Goal: Download file/media: Obtain a digital file from the website

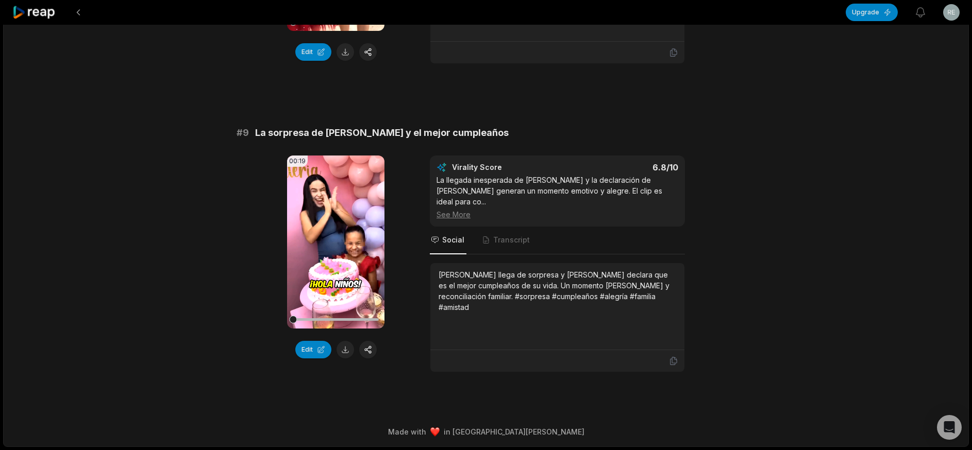
scroll to position [2408, 0]
click at [337, 258] on video "Your browser does not support mp4 format." at bounding box center [335, 242] width 97 height 173
click at [337, 248] on icon at bounding box center [336, 242] width 12 height 12
click at [346, 358] on button at bounding box center [345, 350] width 18 height 18
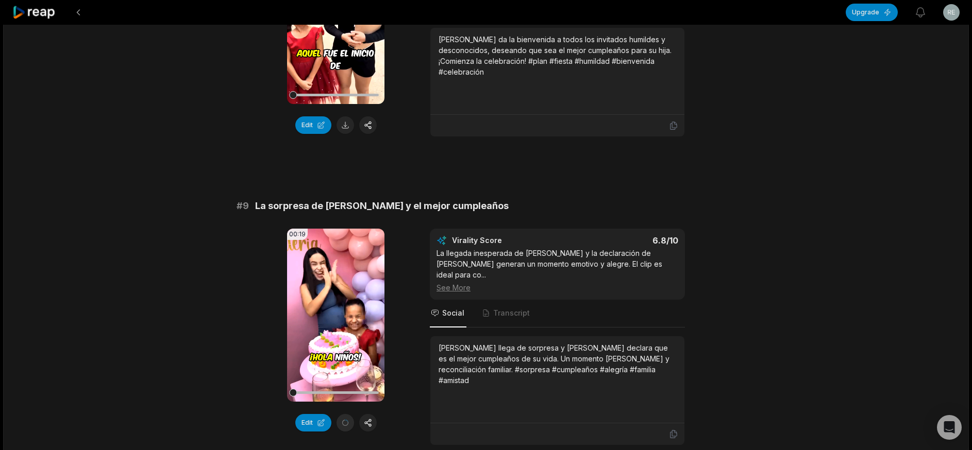
scroll to position [2202, 0]
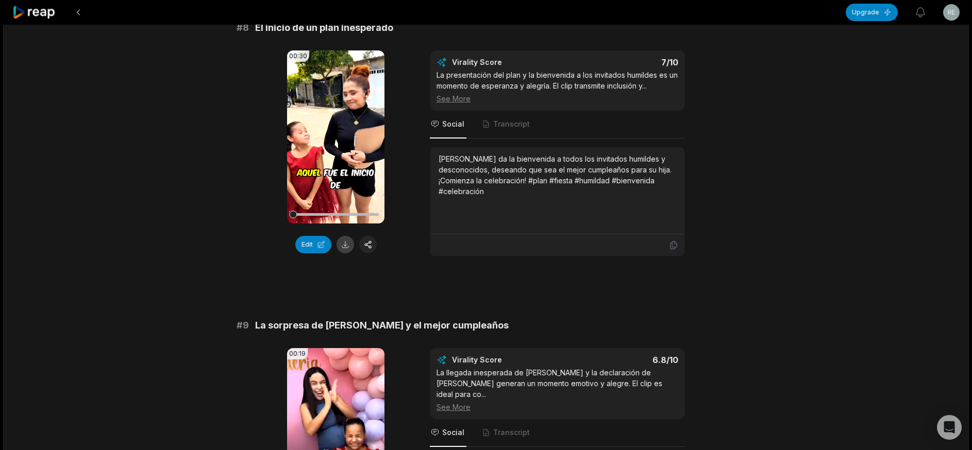
click at [340, 253] on button at bounding box center [345, 245] width 18 height 18
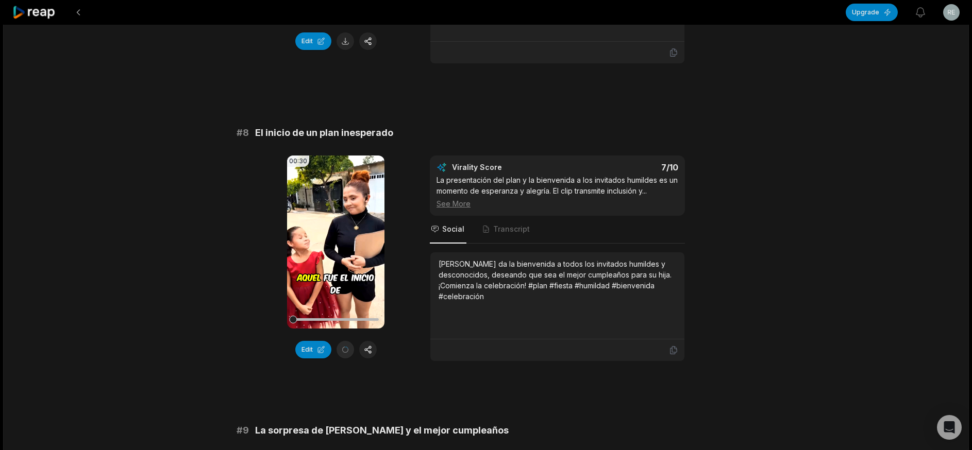
scroll to position [1893, 0]
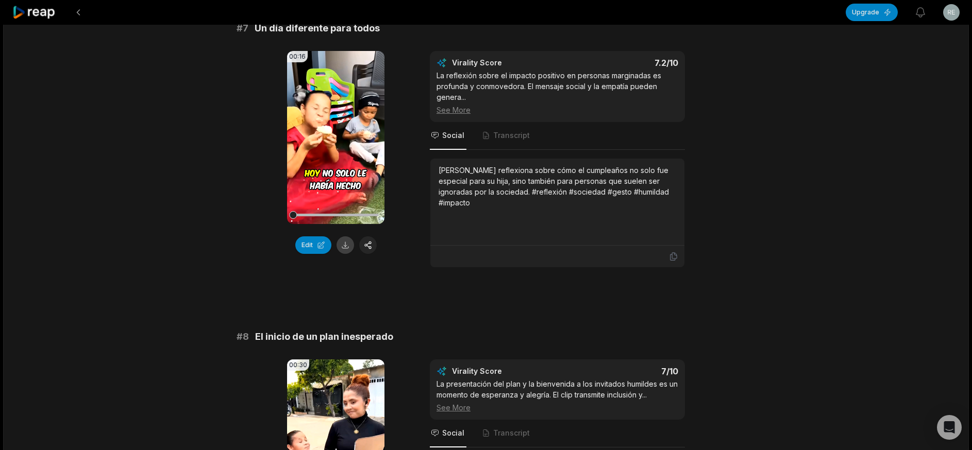
click at [352, 254] on button at bounding box center [345, 245] width 18 height 18
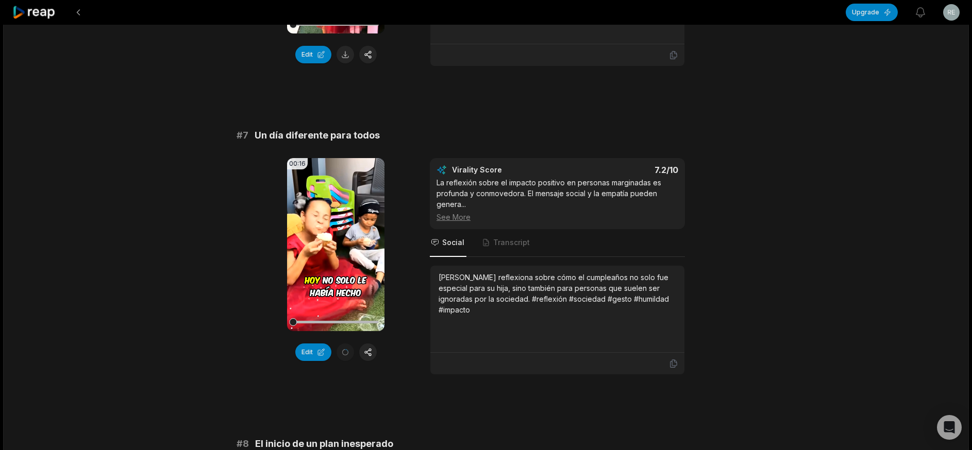
scroll to position [1687, 0]
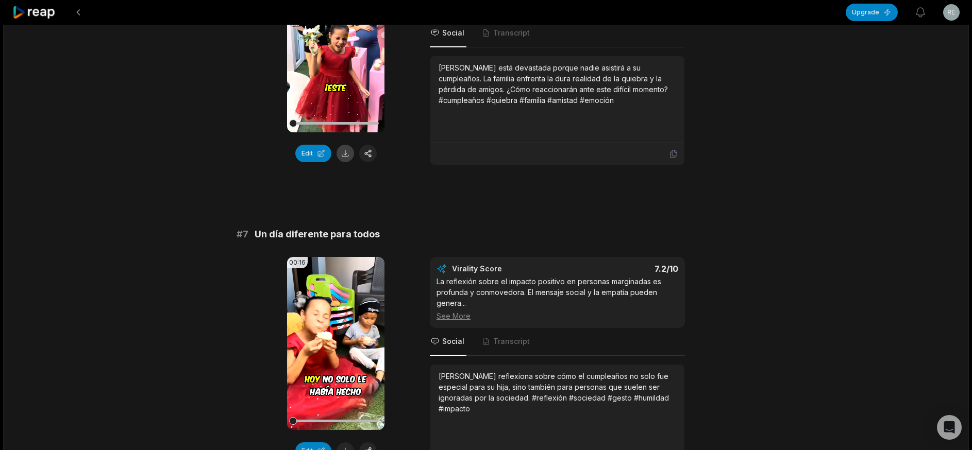
click at [344, 162] on button at bounding box center [345, 154] width 18 height 18
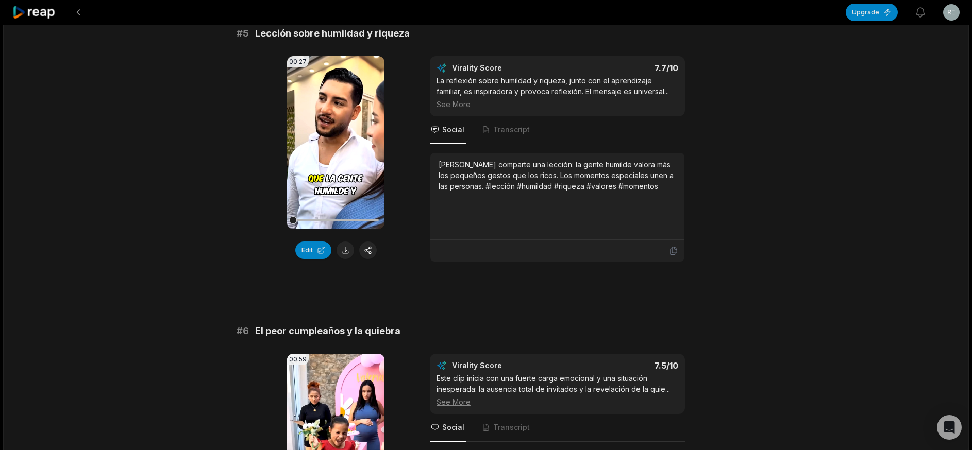
scroll to position [1275, 0]
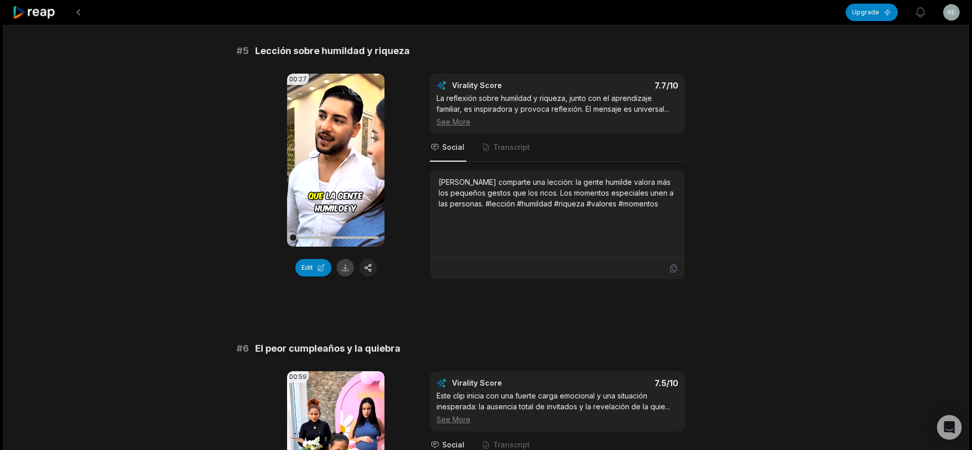
click at [343, 277] on button at bounding box center [345, 268] width 18 height 18
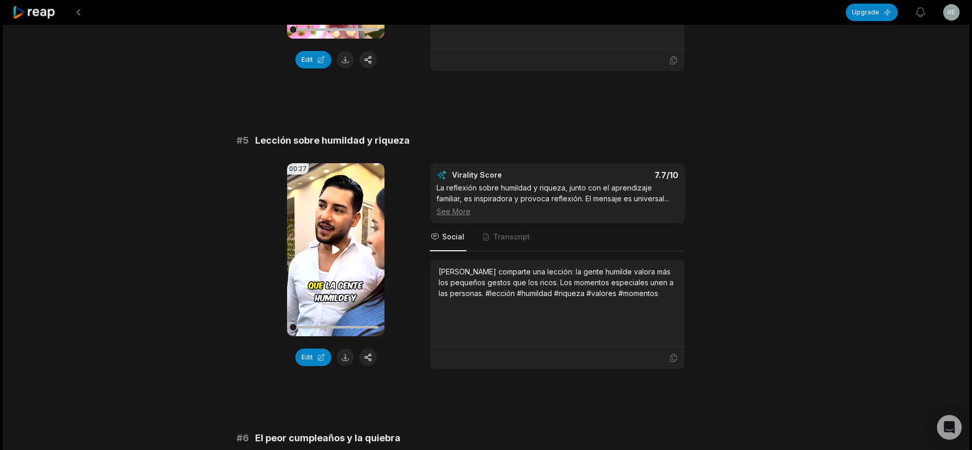
scroll to position [1069, 0]
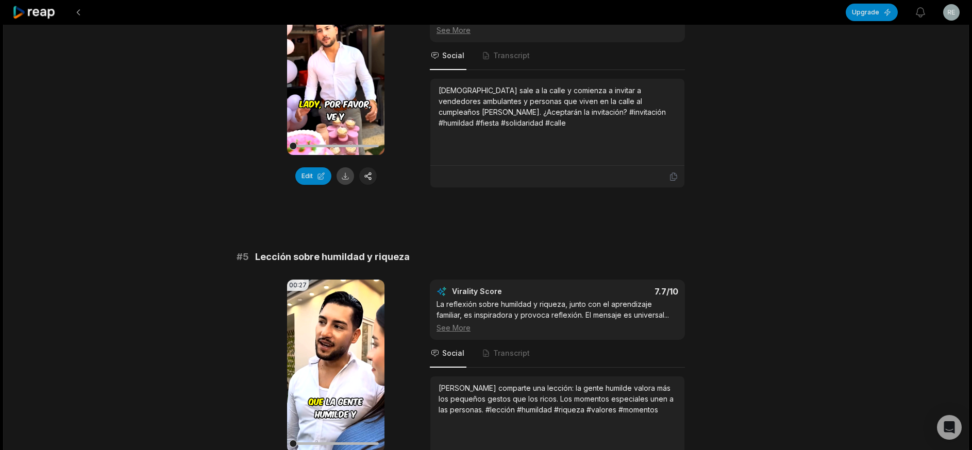
click at [340, 185] on button at bounding box center [345, 176] width 18 height 18
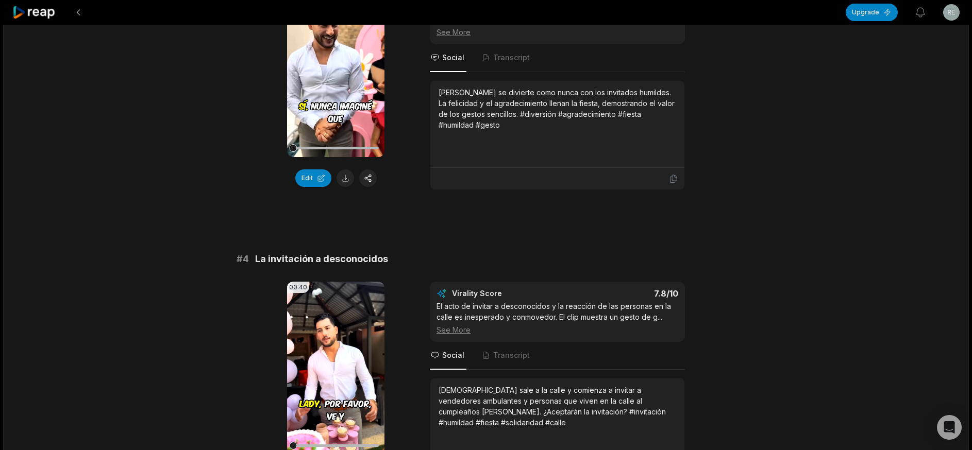
scroll to position [759, 0]
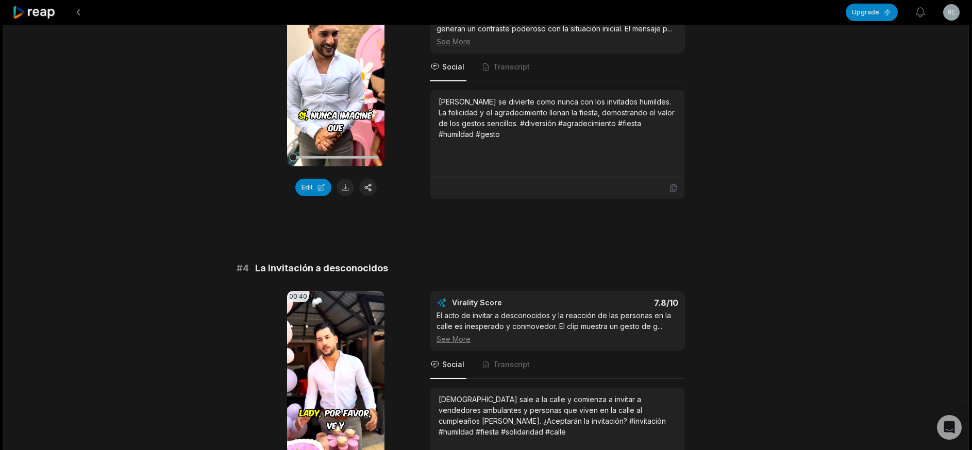
click at [342, 192] on button at bounding box center [345, 188] width 18 height 18
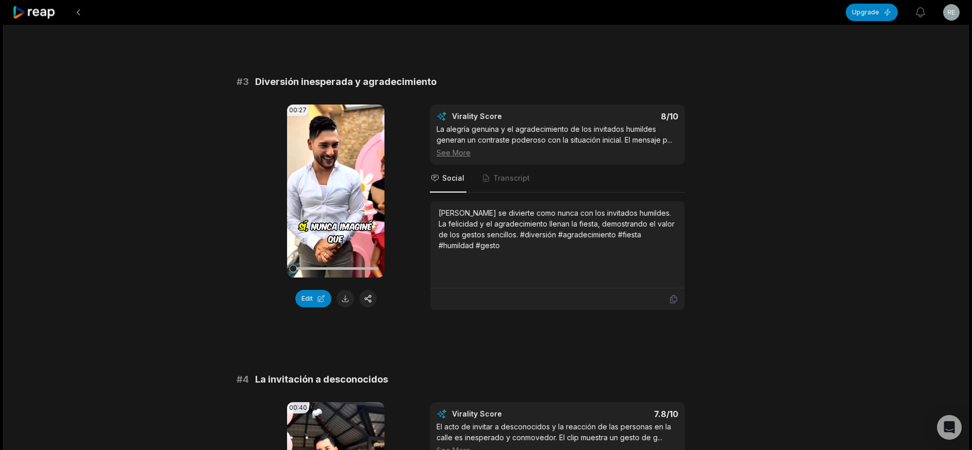
scroll to position [450, 0]
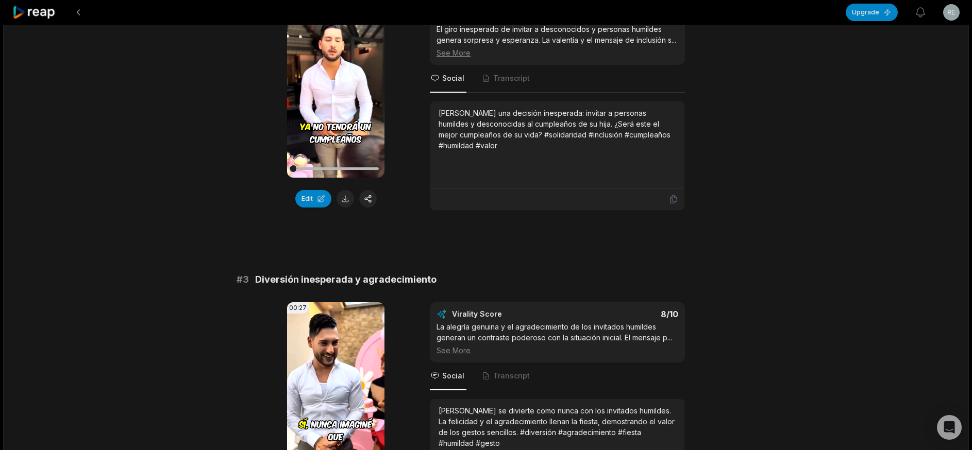
click at [346, 204] on button at bounding box center [345, 199] width 18 height 18
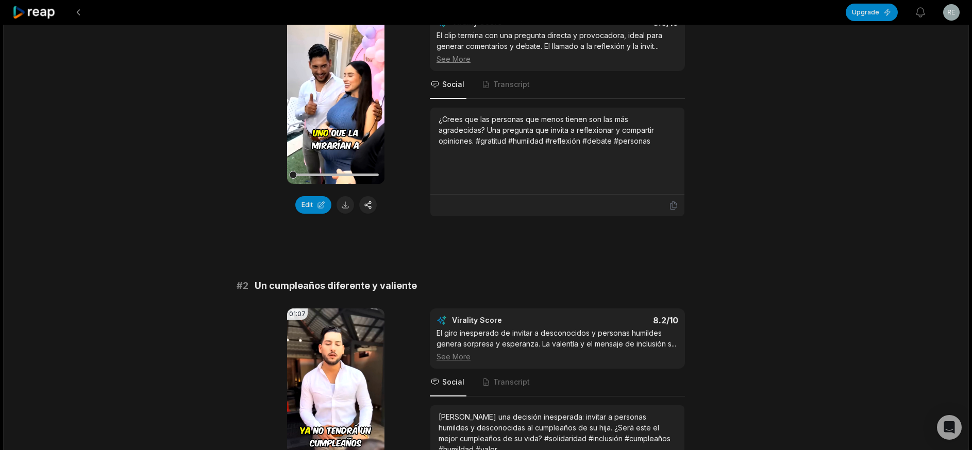
scroll to position [141, 0]
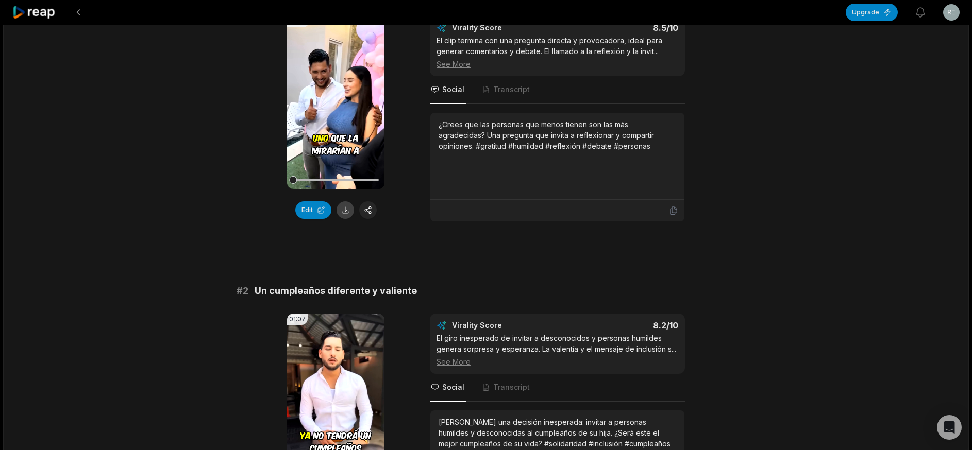
click at [344, 208] on button at bounding box center [345, 210] width 18 height 18
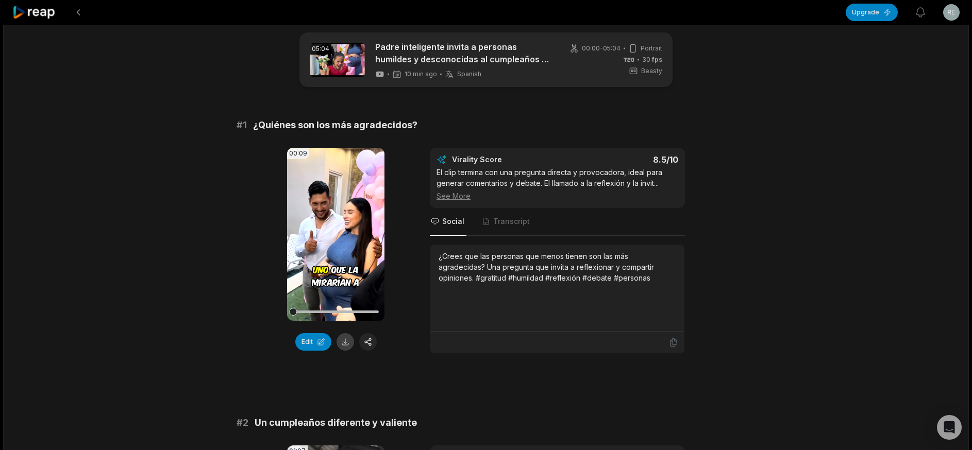
scroll to position [0, 0]
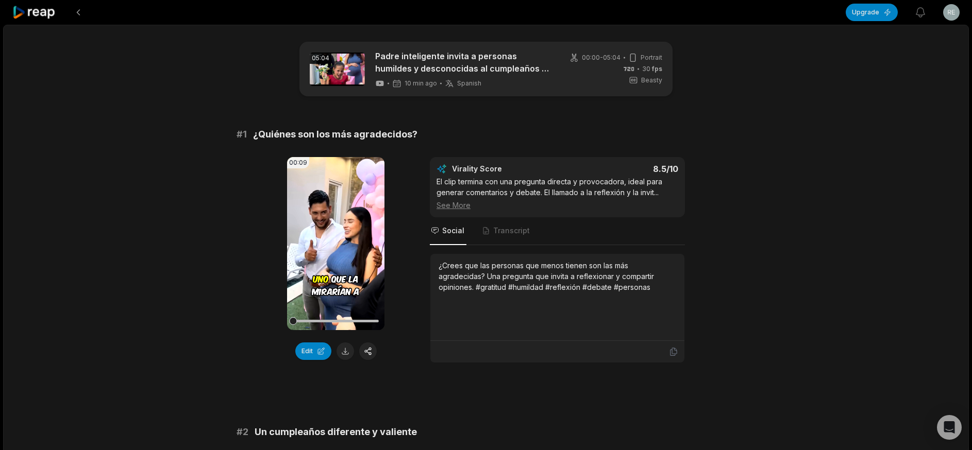
click at [33, 12] on icon at bounding box center [34, 13] width 44 height 14
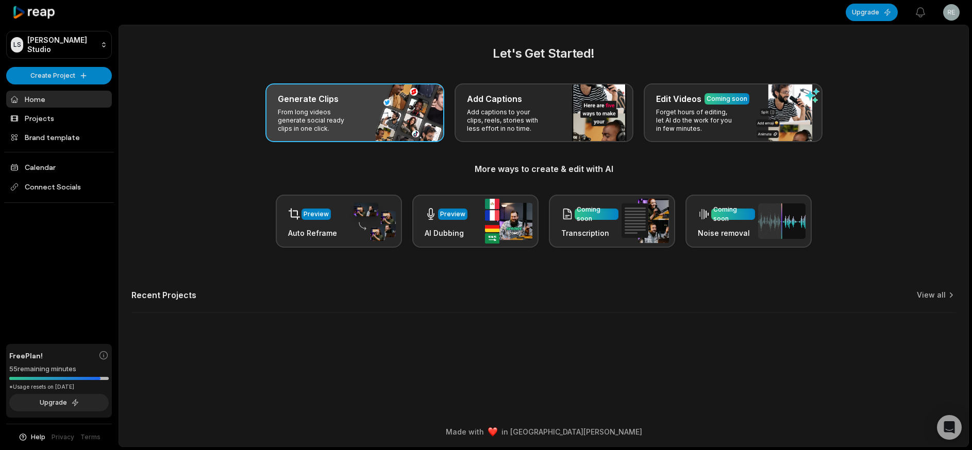
click at [324, 122] on p "From long videos generate social ready clips in one click." at bounding box center [318, 120] width 80 height 25
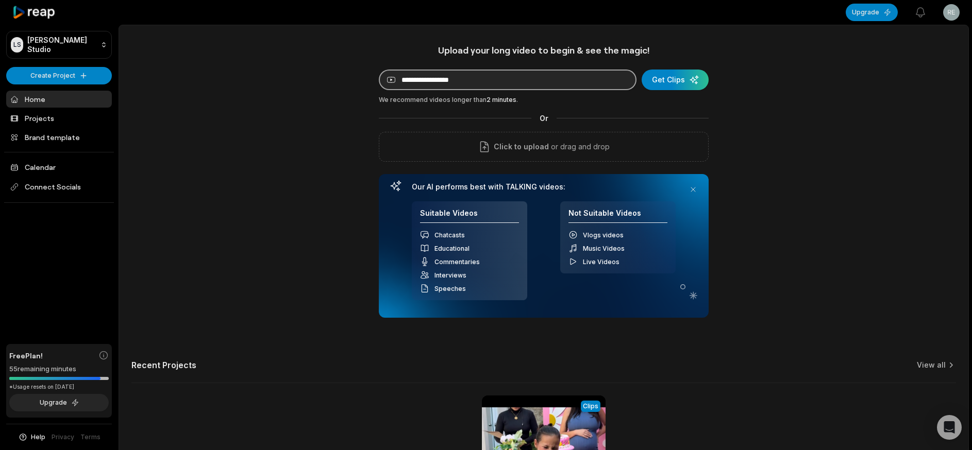
click at [401, 79] on input at bounding box center [508, 80] width 258 height 21
paste input "**********"
type input "**********"
click at [686, 77] on div "submit" at bounding box center [674, 80] width 67 height 21
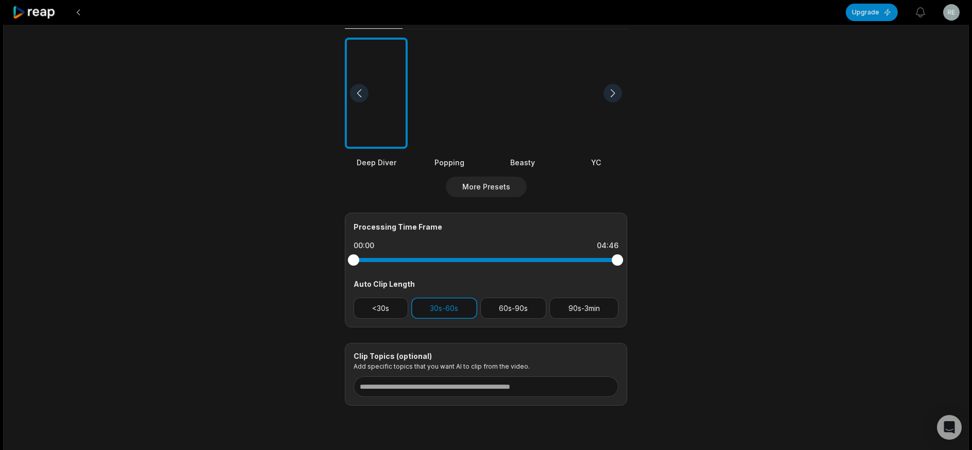
scroll to position [301, 0]
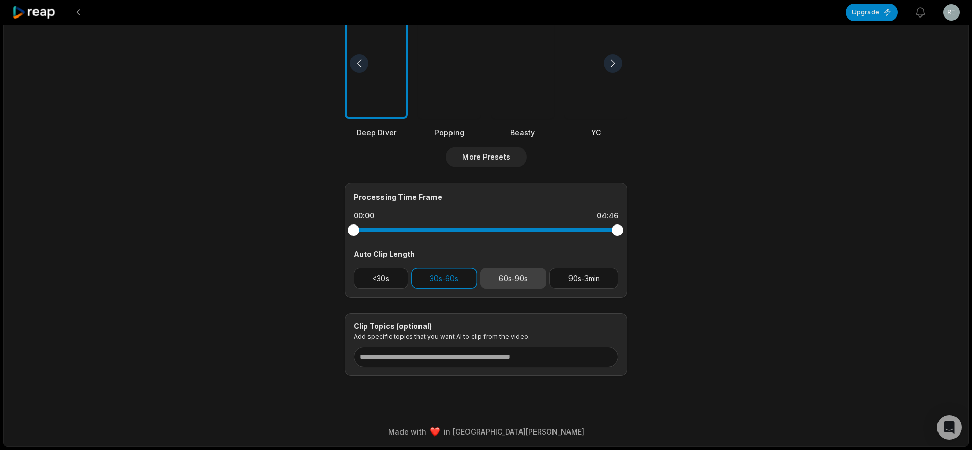
click at [508, 269] on button "60s-90s" at bounding box center [513, 278] width 66 height 21
click at [579, 263] on div "Processing Time Frame 00:00 04:46 Auto Clip Length <30s 30s-60s 60s-90s 90s-3min" at bounding box center [486, 240] width 282 height 115
click at [461, 277] on button "30s-60s" at bounding box center [444, 278] width 66 height 21
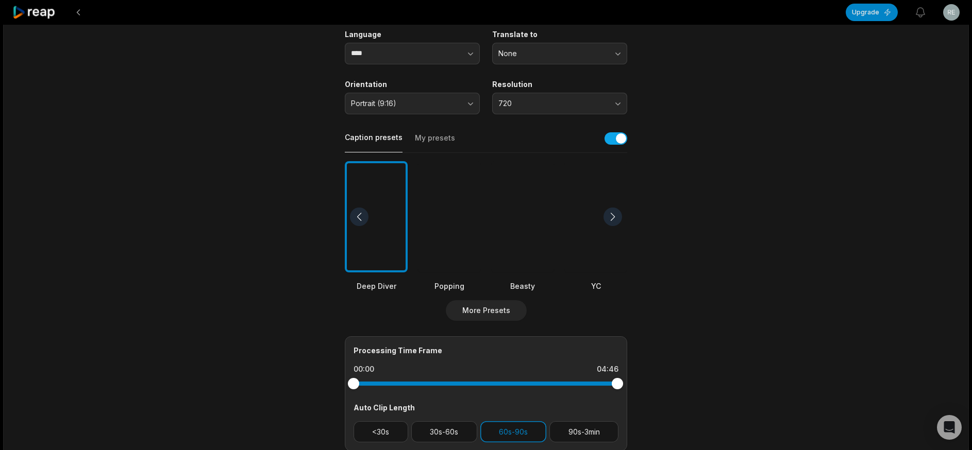
scroll to position [0, 0]
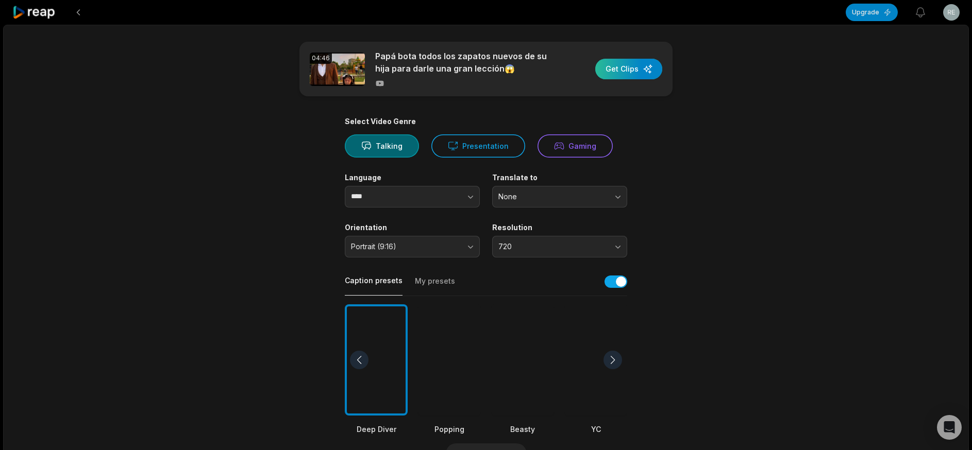
click at [662, 72] on div "button" at bounding box center [628, 69] width 67 height 21
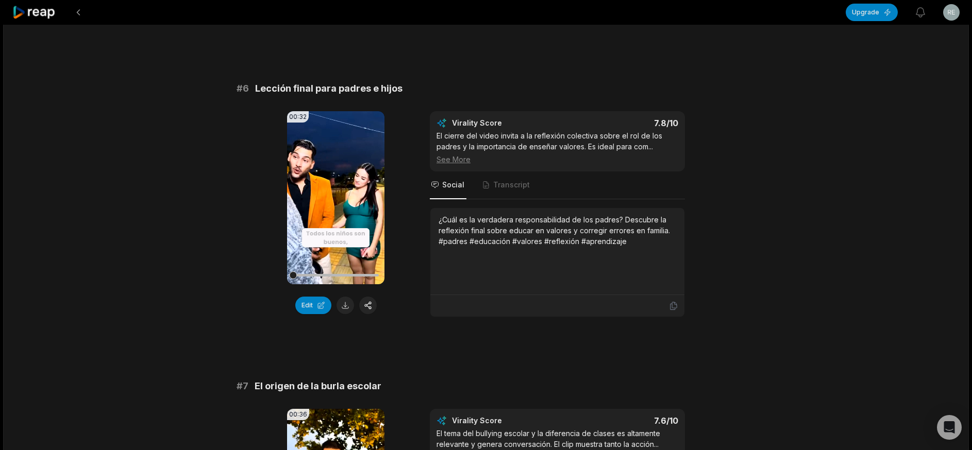
scroll to position [1819, 0]
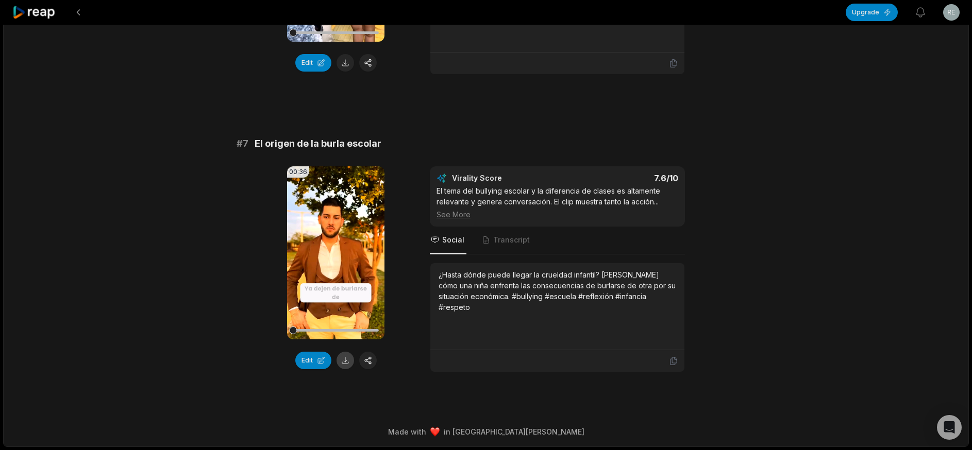
click at [343, 359] on button at bounding box center [345, 361] width 18 height 18
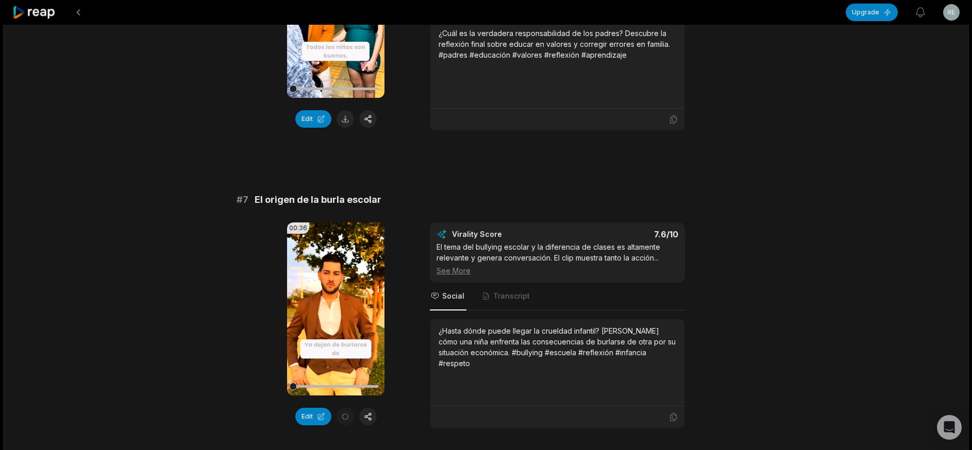
scroll to position [1613, 0]
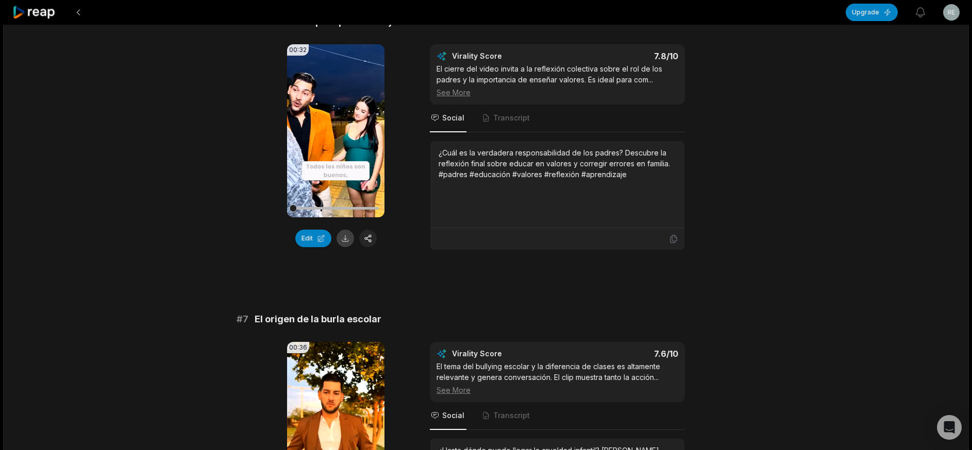
click at [345, 247] on button at bounding box center [345, 239] width 18 height 18
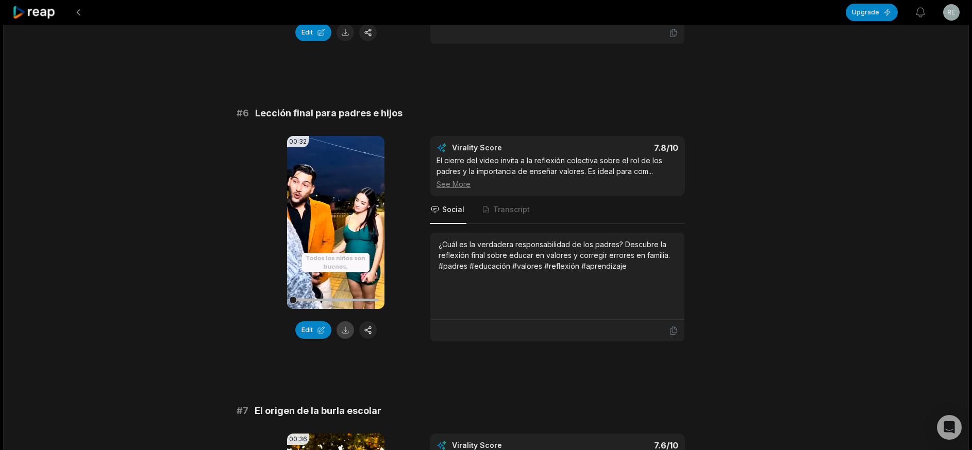
scroll to position [1407, 0]
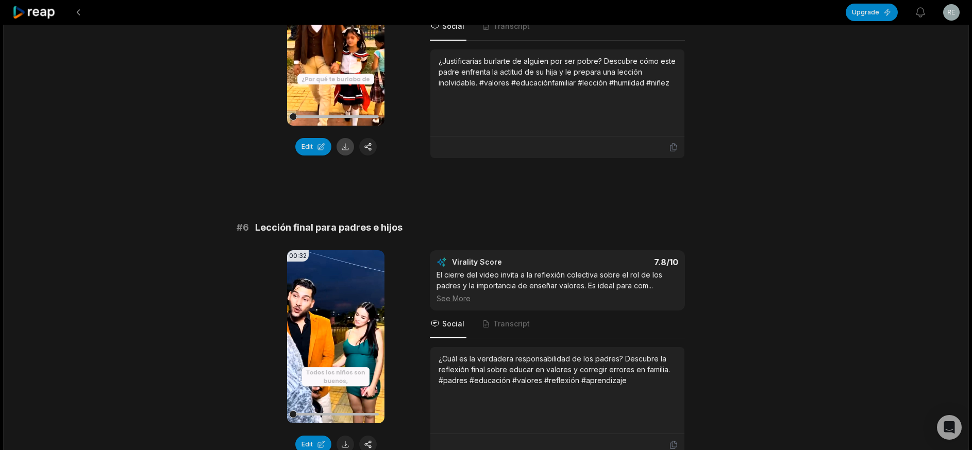
click at [346, 156] on button at bounding box center [345, 147] width 18 height 18
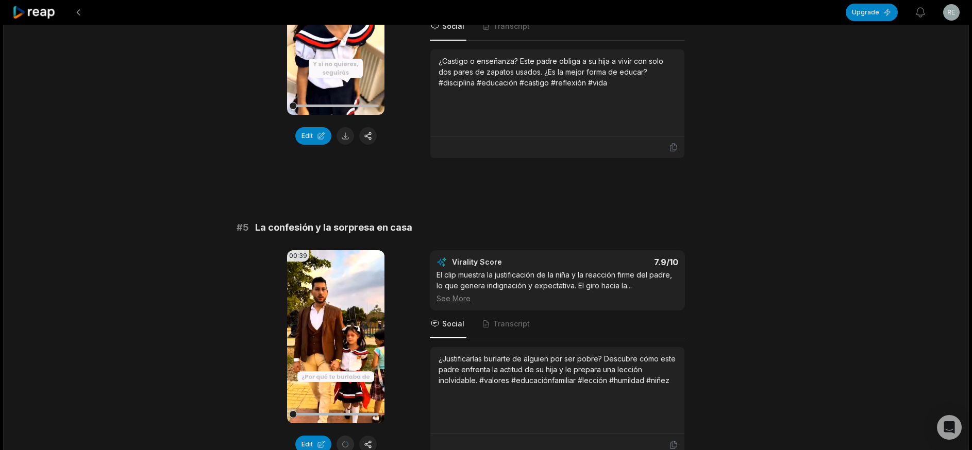
scroll to position [1097, 0]
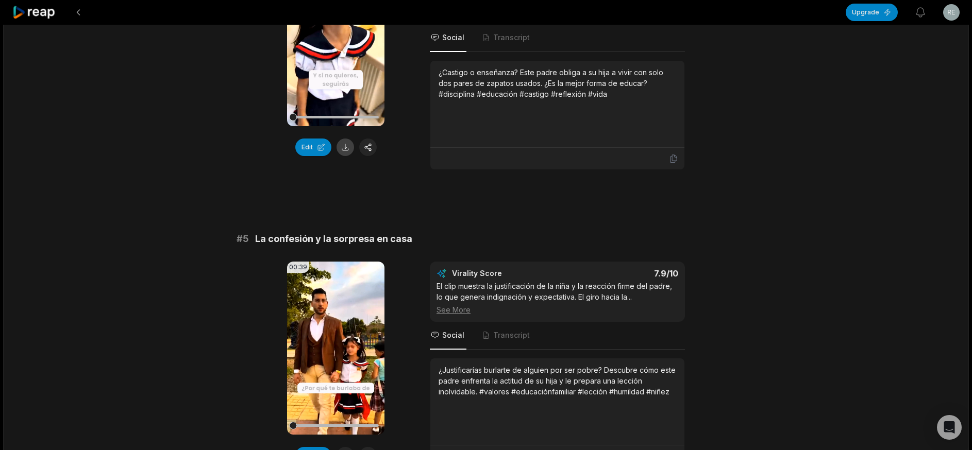
click at [346, 156] on button at bounding box center [345, 148] width 18 height 18
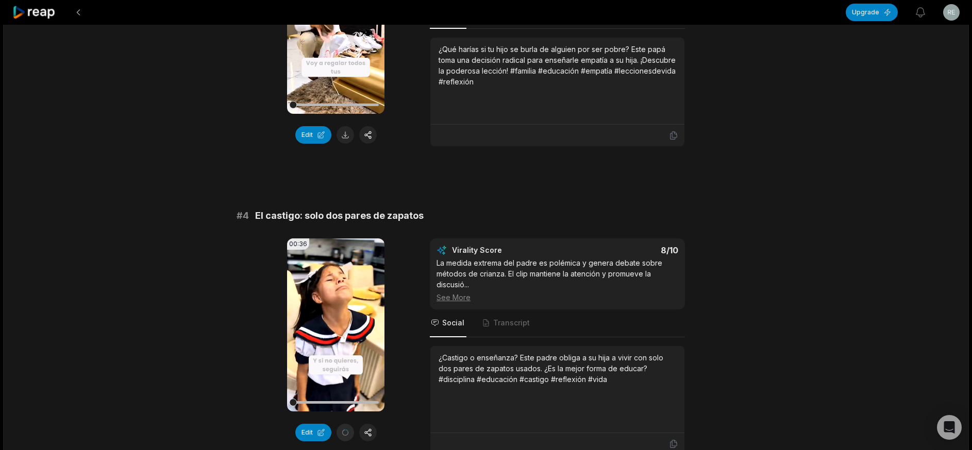
scroll to position [788, 0]
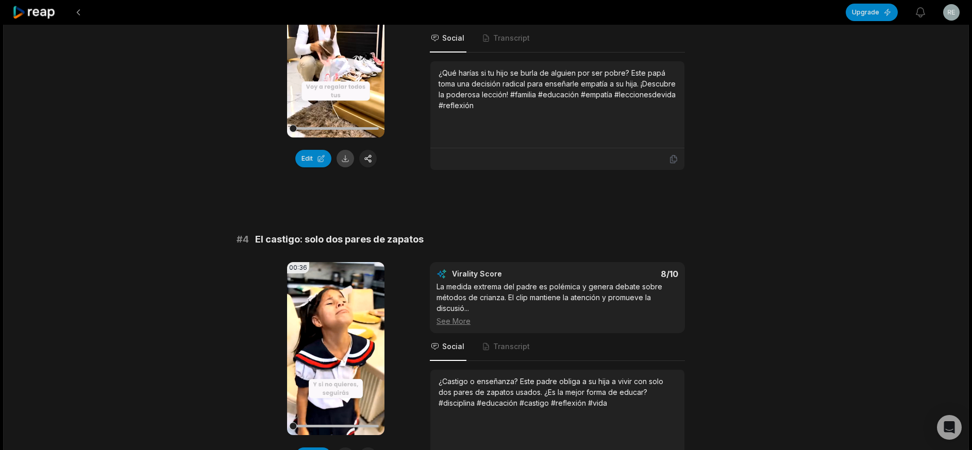
click at [347, 167] on button at bounding box center [345, 159] width 18 height 18
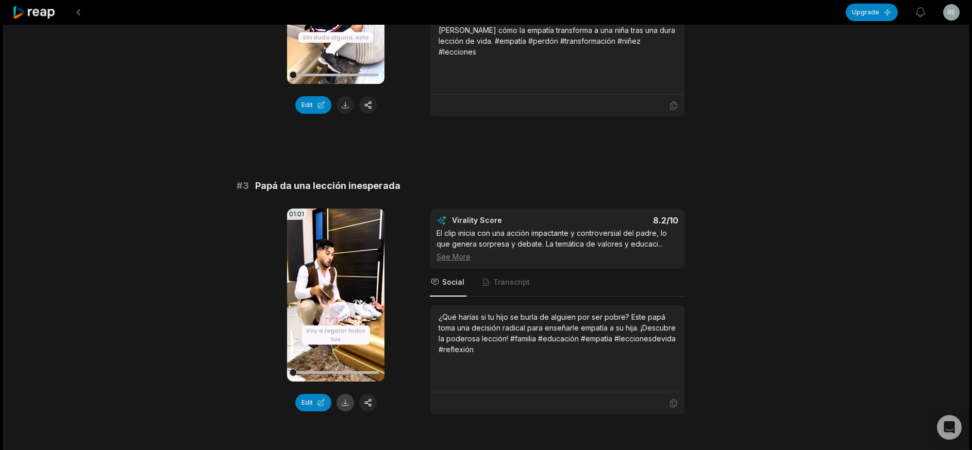
scroll to position [479, 0]
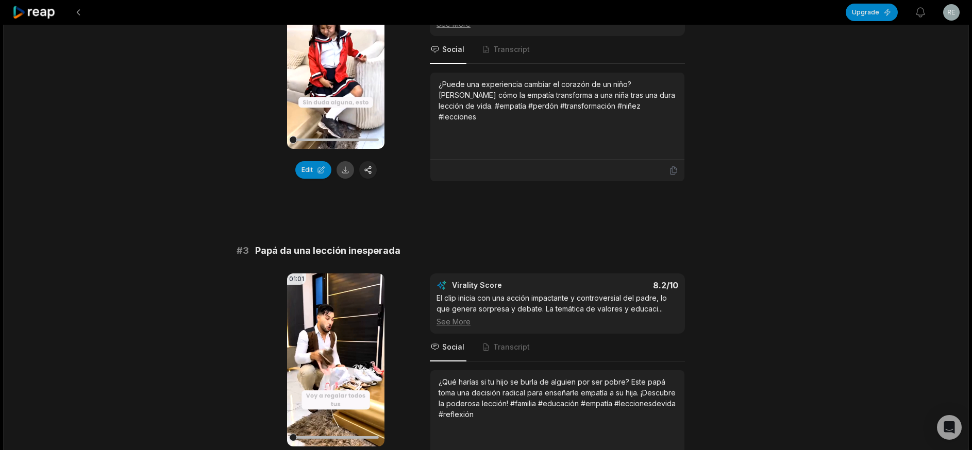
click at [347, 171] on button at bounding box center [345, 170] width 18 height 18
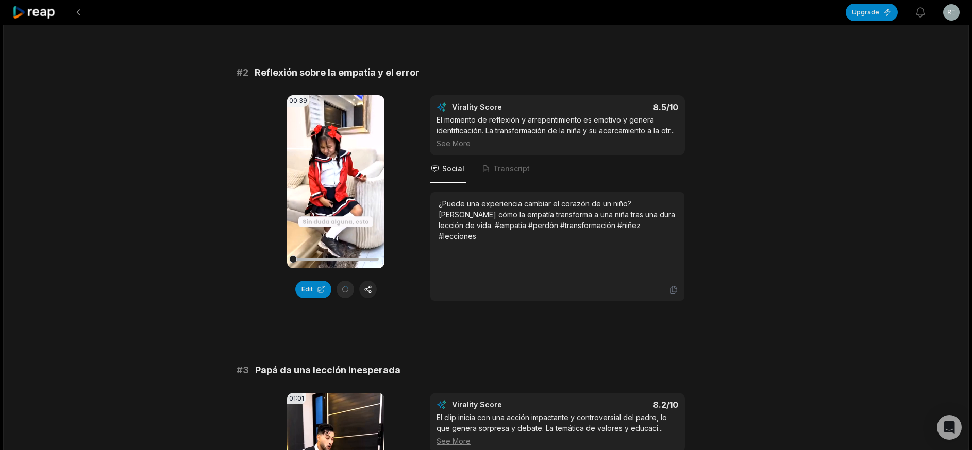
scroll to position [170, 0]
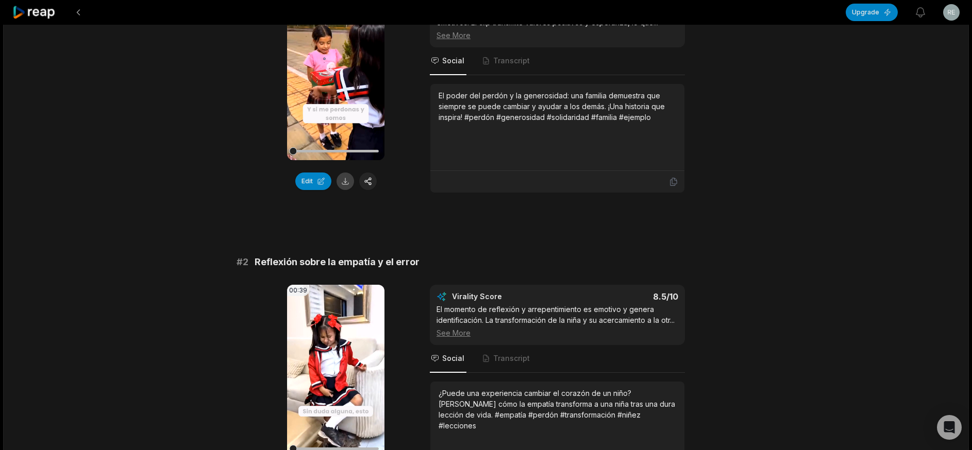
click at [346, 182] on button at bounding box center [345, 182] width 18 height 18
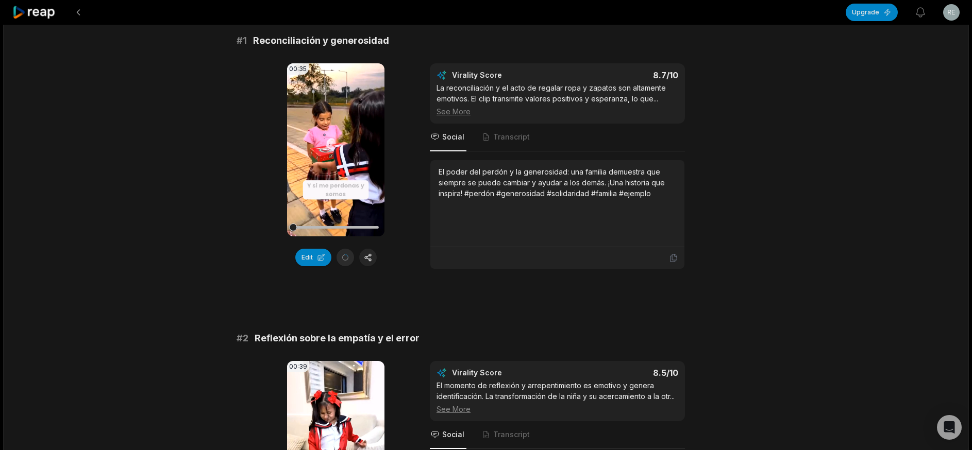
scroll to position [0, 0]
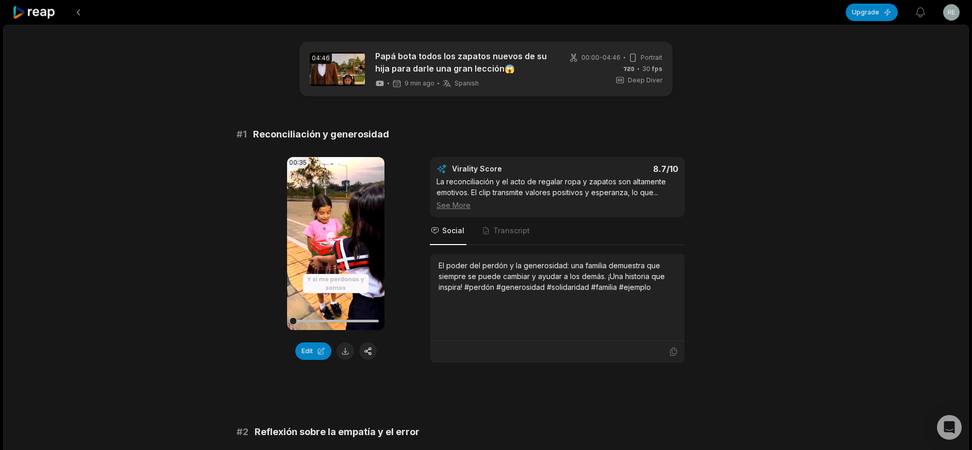
click at [26, 14] on icon at bounding box center [34, 13] width 44 height 14
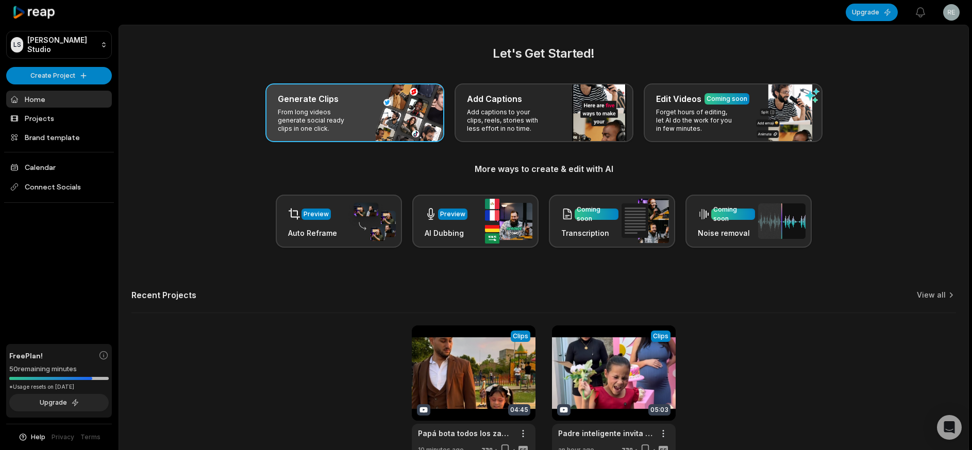
click at [373, 112] on div "Generate Clips From long videos generate social ready clips in one click." at bounding box center [354, 112] width 179 height 59
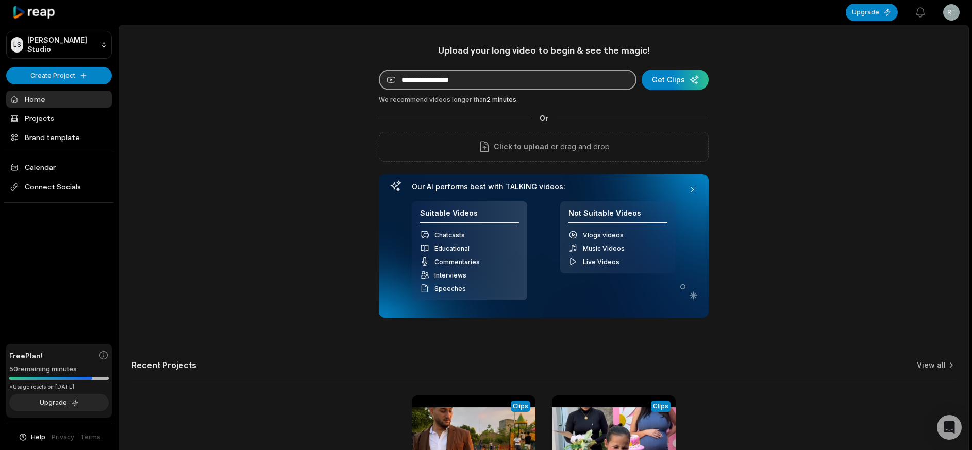
click at [451, 84] on input at bounding box center [508, 80] width 258 height 21
paste input "**********"
type input "**********"
click at [677, 74] on div "submit" at bounding box center [674, 80] width 67 height 21
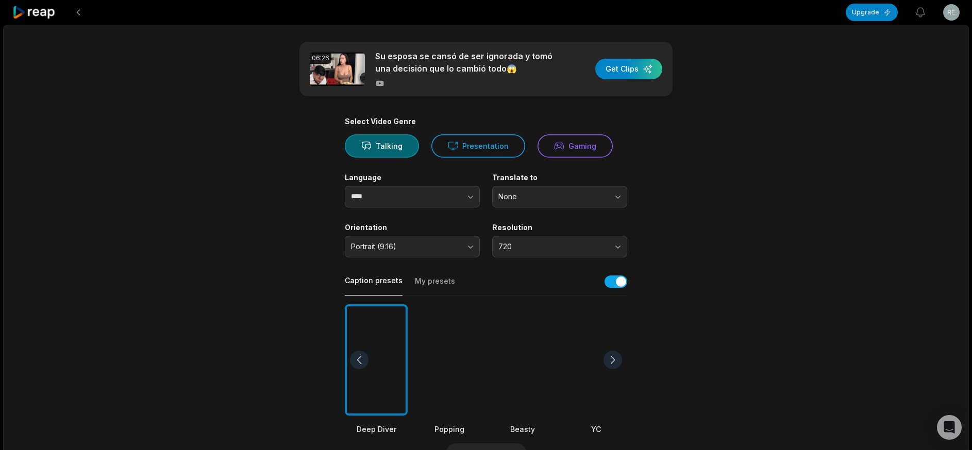
click at [474, 383] on div at bounding box center [449, 360] width 63 height 112
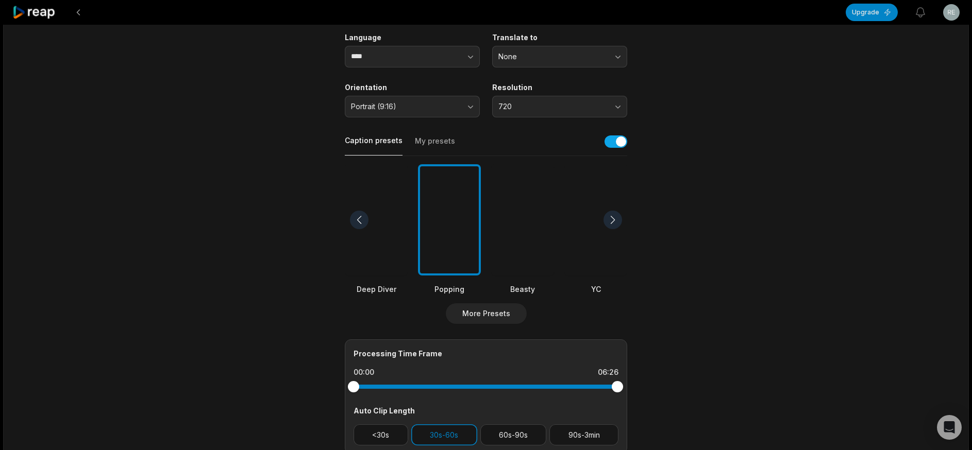
scroll to position [301, 0]
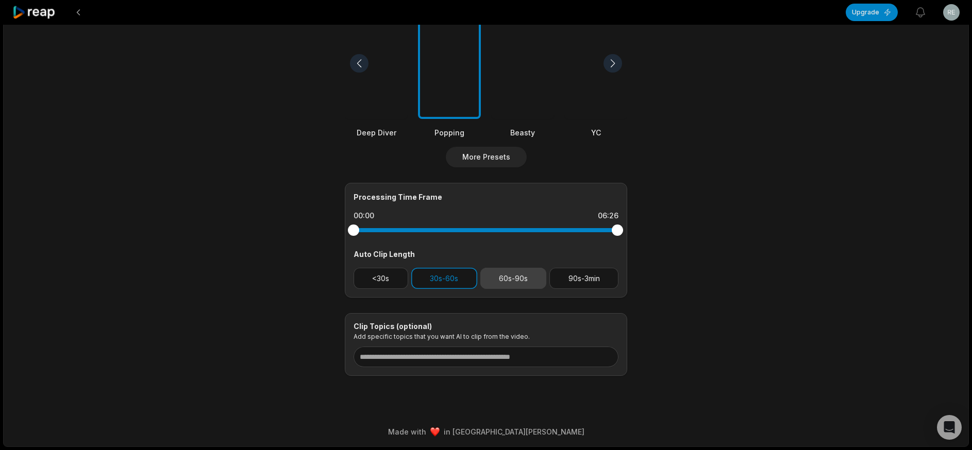
click at [534, 275] on button "60s-90s" at bounding box center [513, 278] width 66 height 21
click at [550, 275] on button "90s-3min" at bounding box center [583, 278] width 69 height 21
click at [466, 276] on button "30s-60s" at bounding box center [444, 278] width 66 height 21
click at [504, 278] on button "60s-90s" at bounding box center [513, 278] width 66 height 21
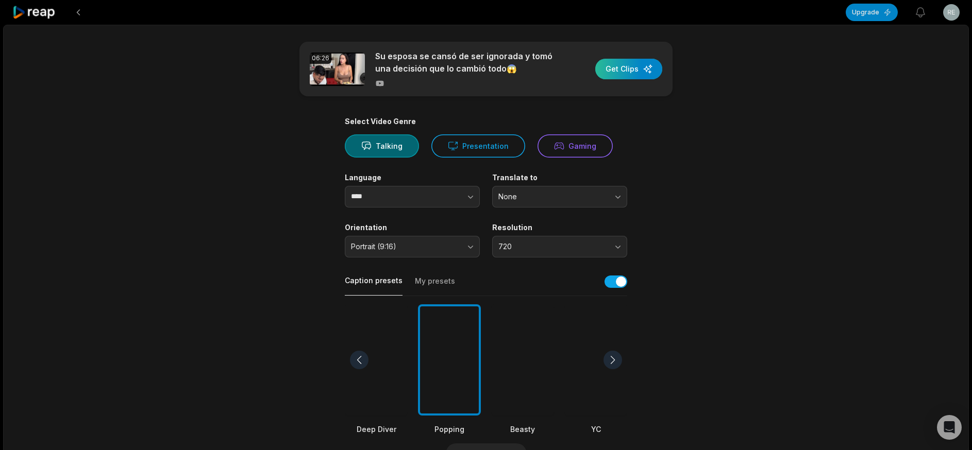
click at [615, 62] on div "button" at bounding box center [628, 69] width 67 height 21
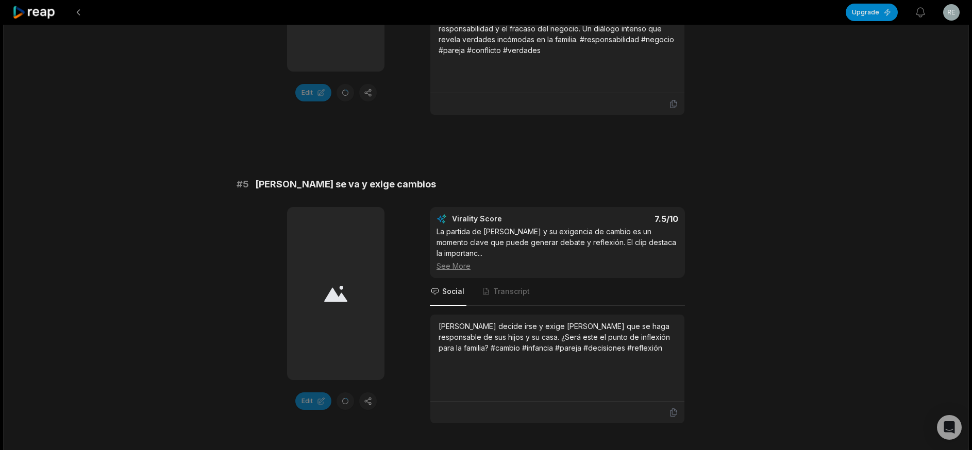
scroll to position [1591, 0]
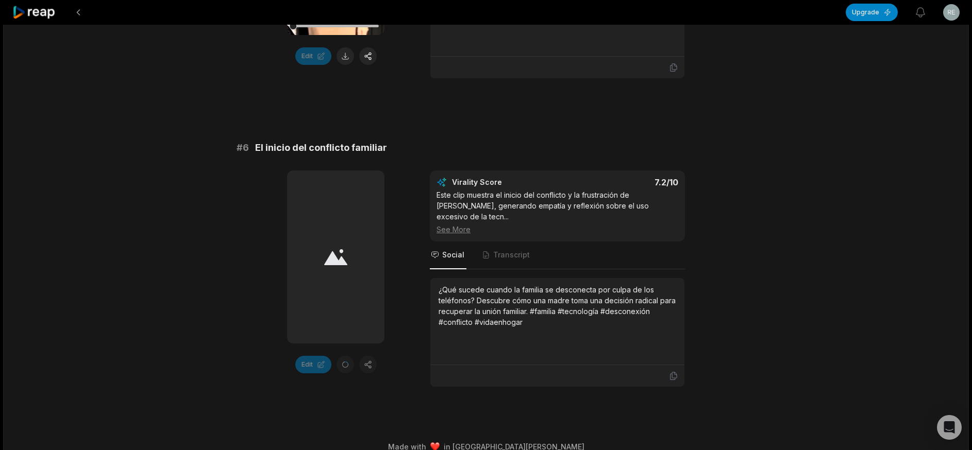
scroll to position [1508, 0]
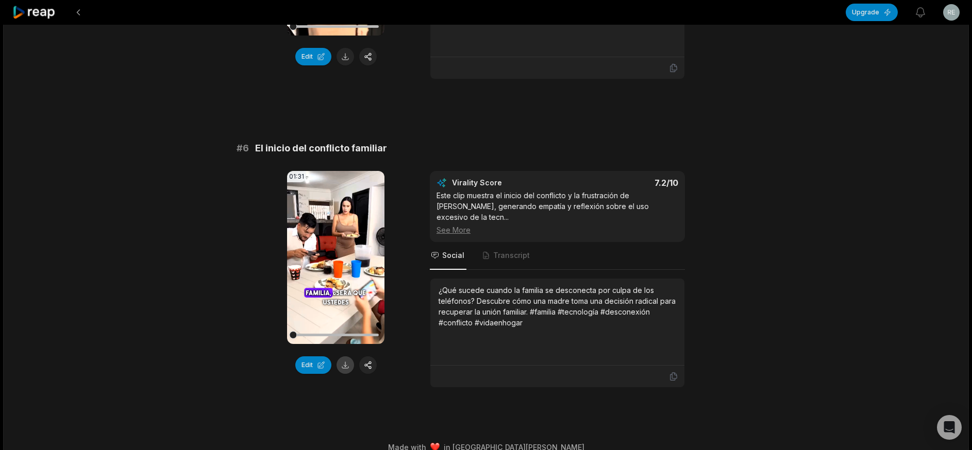
click at [342, 357] on button at bounding box center [345, 366] width 18 height 18
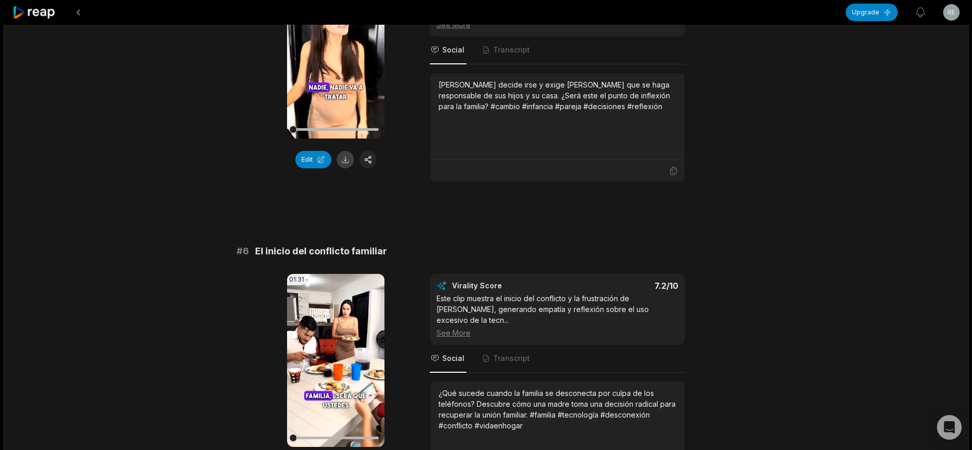
click at [349, 164] on button at bounding box center [345, 160] width 18 height 18
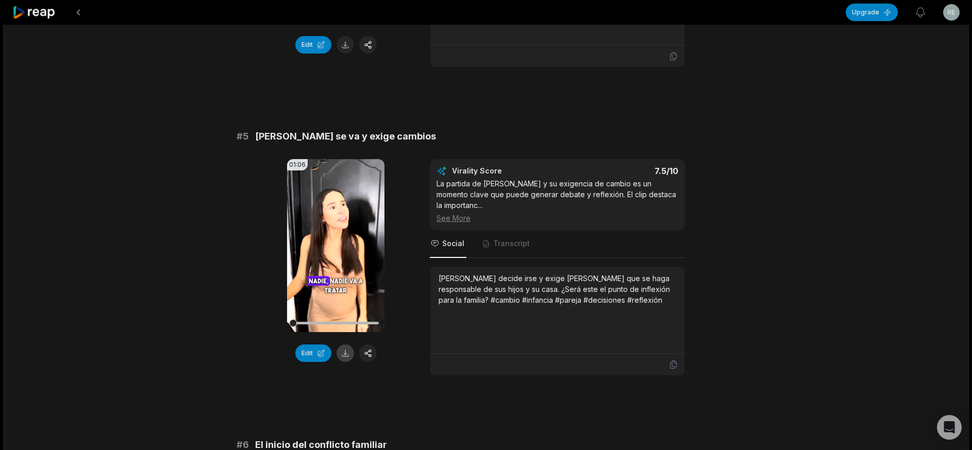
scroll to position [1198, 0]
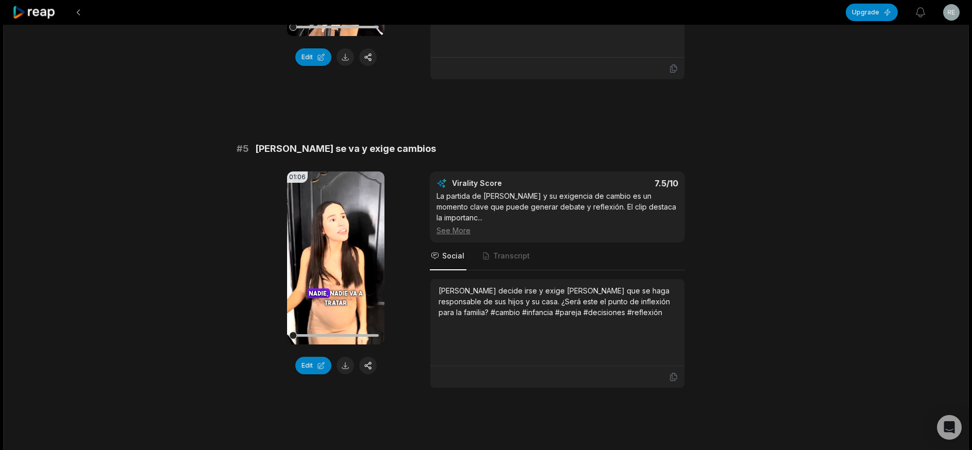
click at [344, 66] on button at bounding box center [345, 57] width 18 height 18
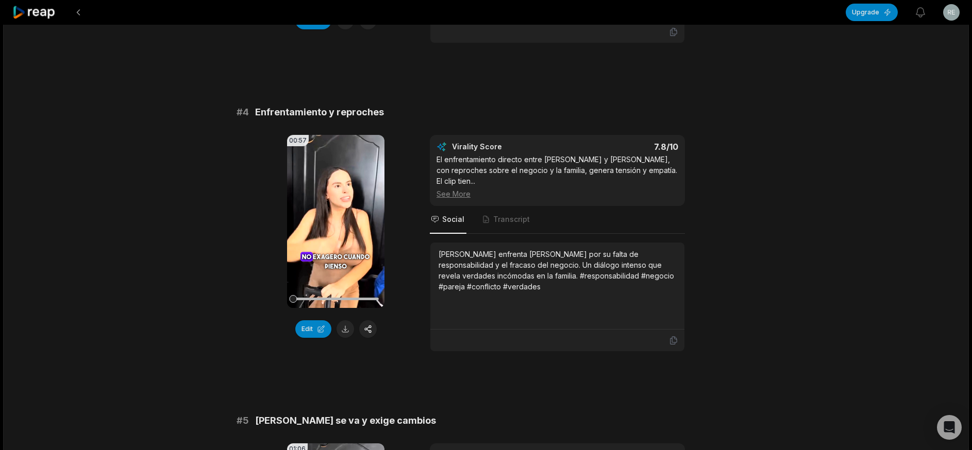
scroll to position [889, 0]
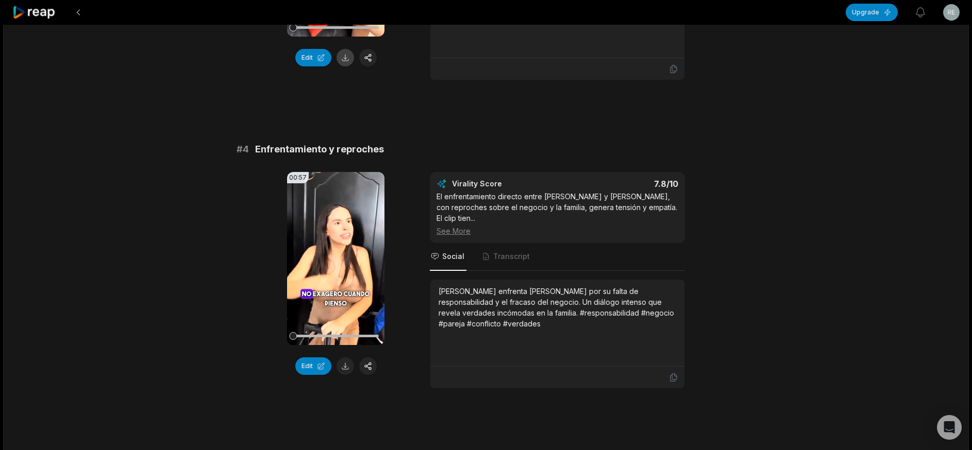
click at [345, 65] on button at bounding box center [345, 58] width 18 height 18
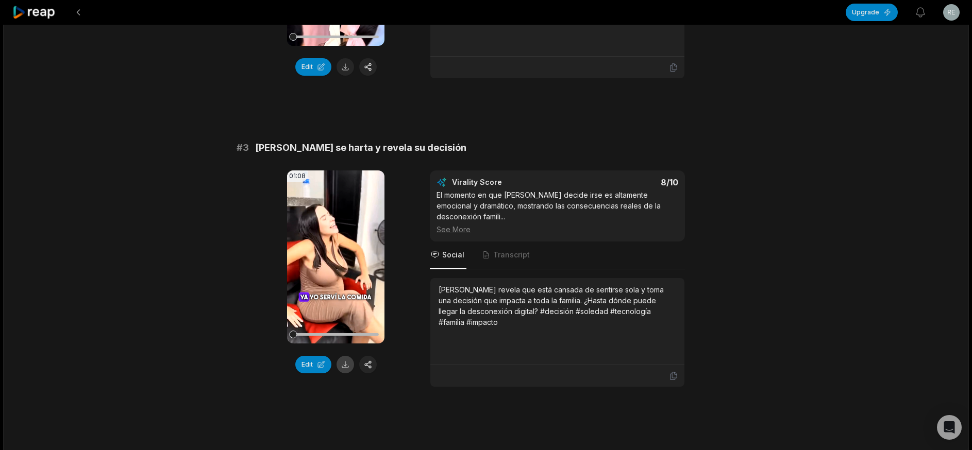
scroll to position [580, 0]
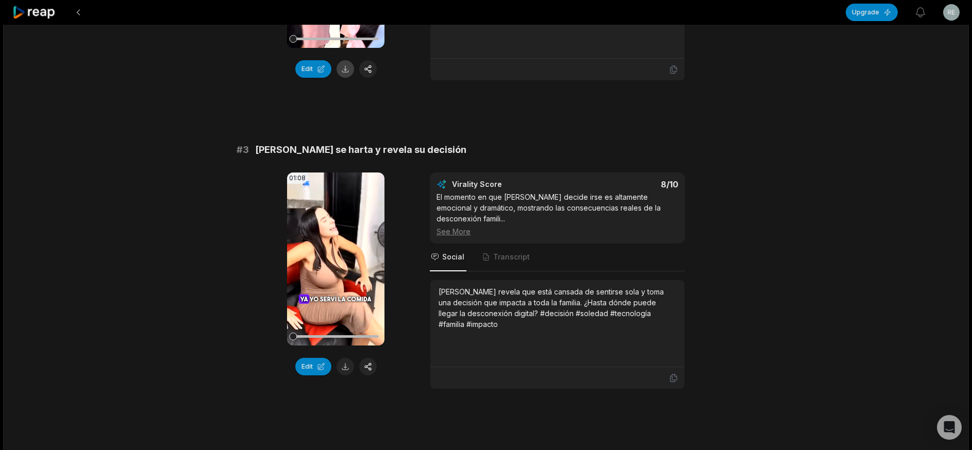
click at [345, 78] on button at bounding box center [345, 69] width 18 height 18
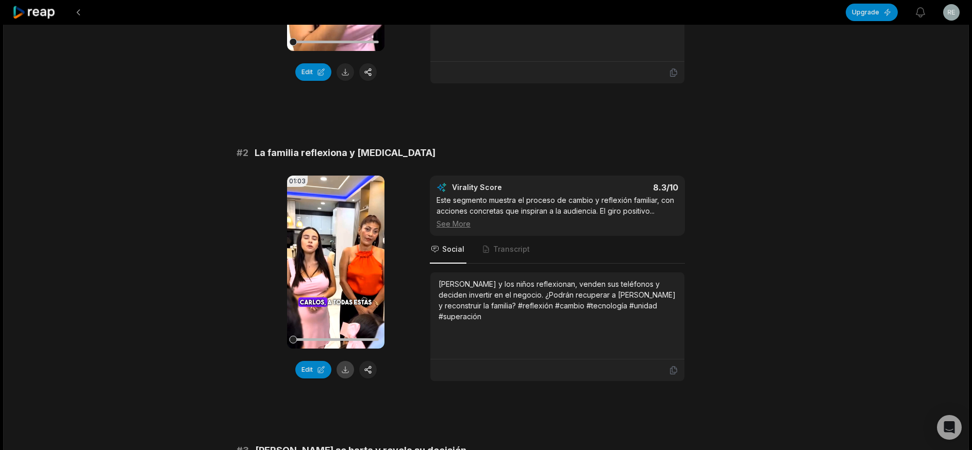
scroll to position [168, 0]
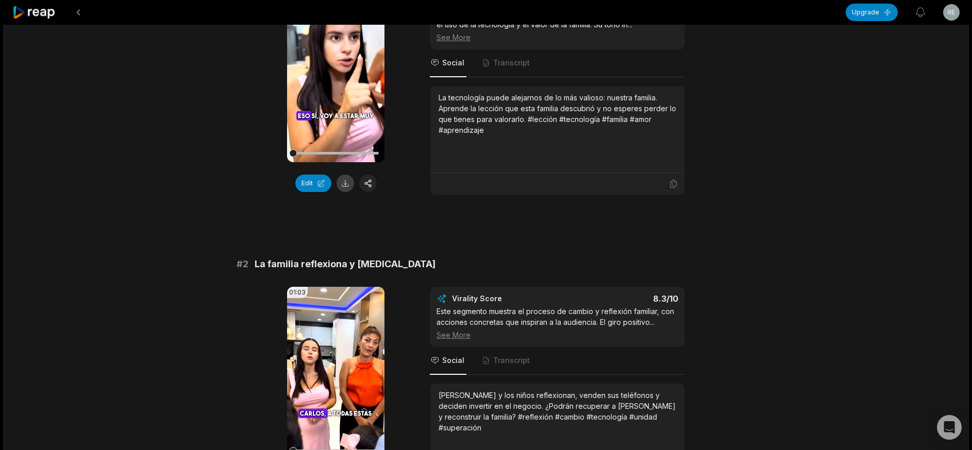
click at [340, 187] on button at bounding box center [345, 184] width 18 height 18
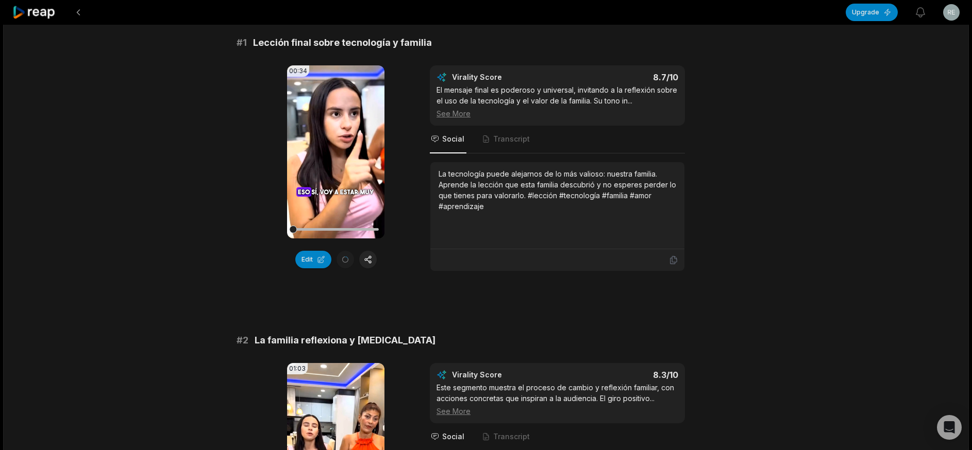
scroll to position [0, 0]
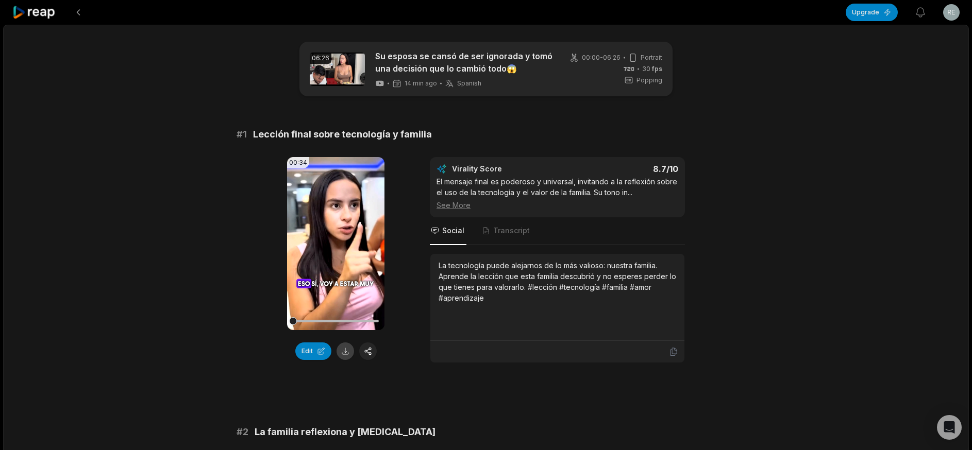
click at [343, 350] on button at bounding box center [345, 352] width 18 height 18
click at [32, 4] on div at bounding box center [34, 12] width 44 height 25
click at [35, 4] on div at bounding box center [34, 12] width 44 height 25
click at [29, 18] on icon at bounding box center [34, 13] width 44 height 14
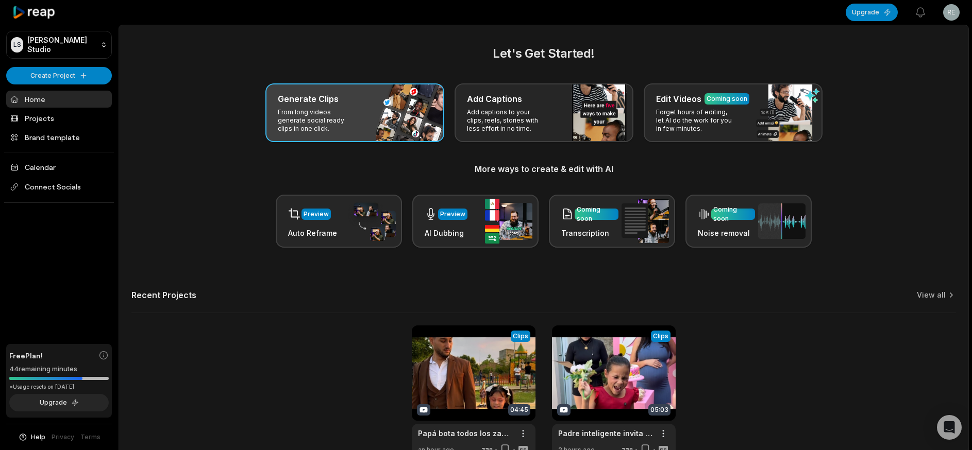
click at [312, 130] on p "From long videos generate social ready clips in one click." at bounding box center [318, 120] width 80 height 25
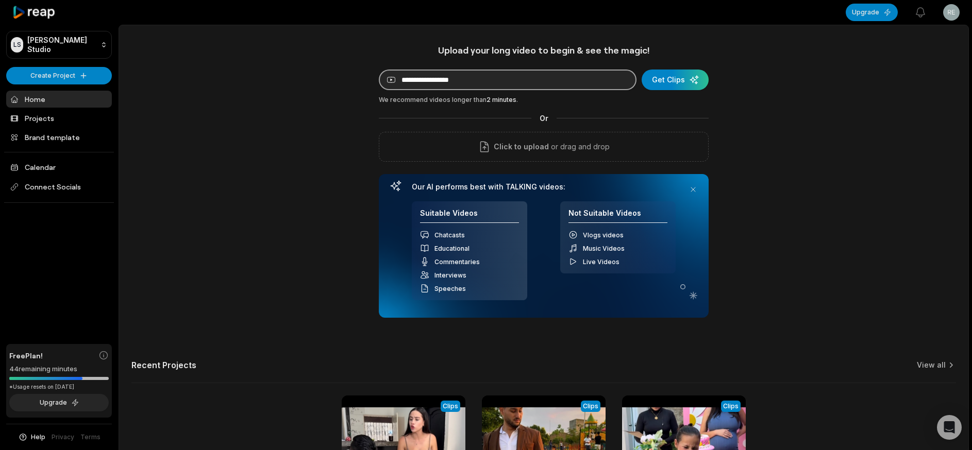
click at [446, 84] on input at bounding box center [508, 80] width 258 height 21
paste input "**********"
type input "**********"
click at [662, 79] on div "submit" at bounding box center [674, 80] width 67 height 21
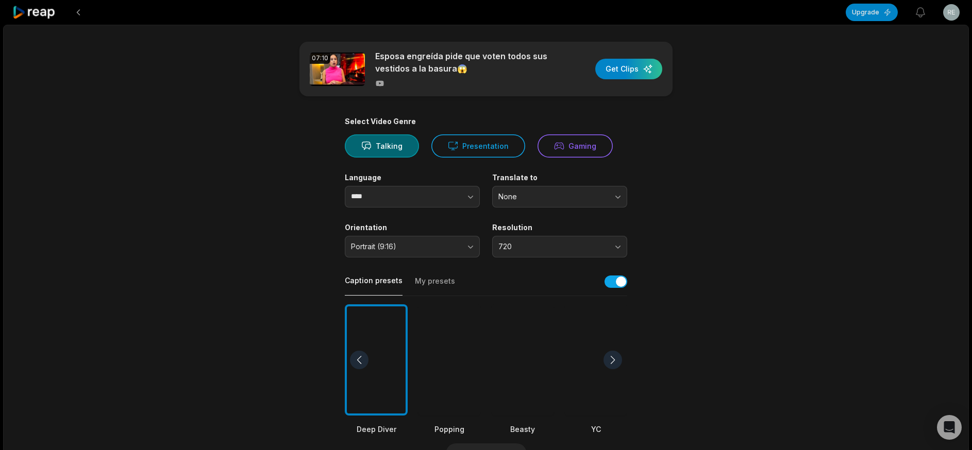
click at [448, 354] on div at bounding box center [449, 360] width 63 height 112
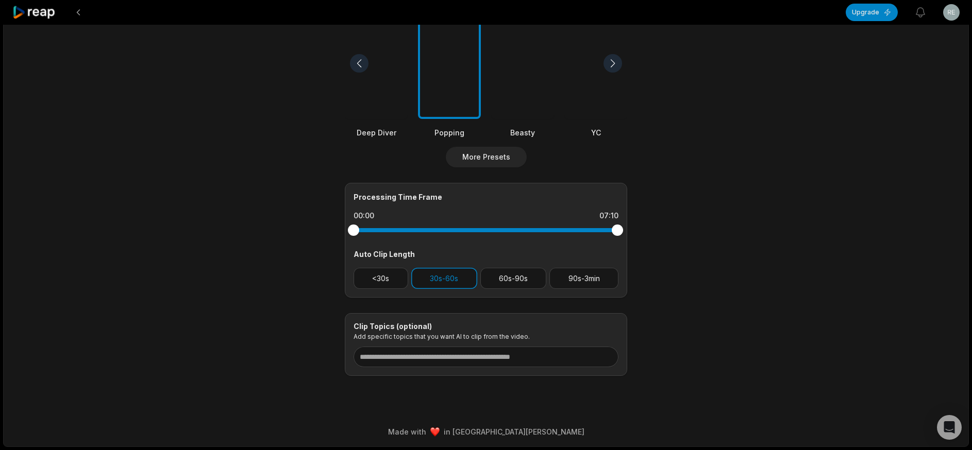
scroll to position [301, 0]
click at [580, 279] on button "90s-3min" at bounding box center [583, 278] width 69 height 21
click at [461, 281] on button "30s-60s" at bounding box center [444, 278] width 66 height 21
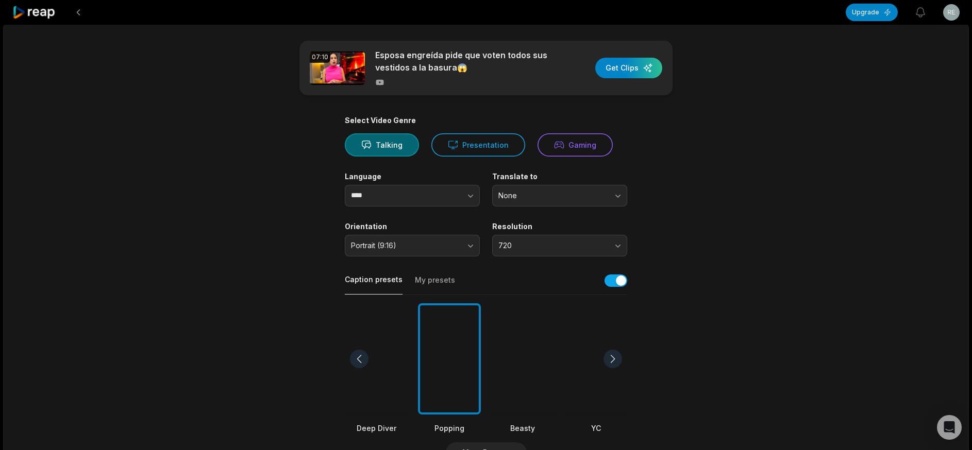
scroll to position [0, 0]
click at [645, 73] on div "button" at bounding box center [628, 69] width 67 height 21
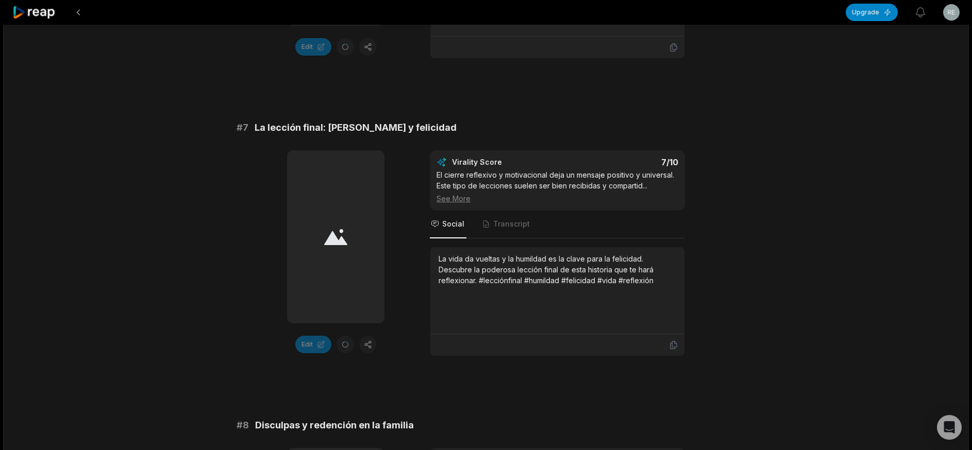
scroll to position [2213, 0]
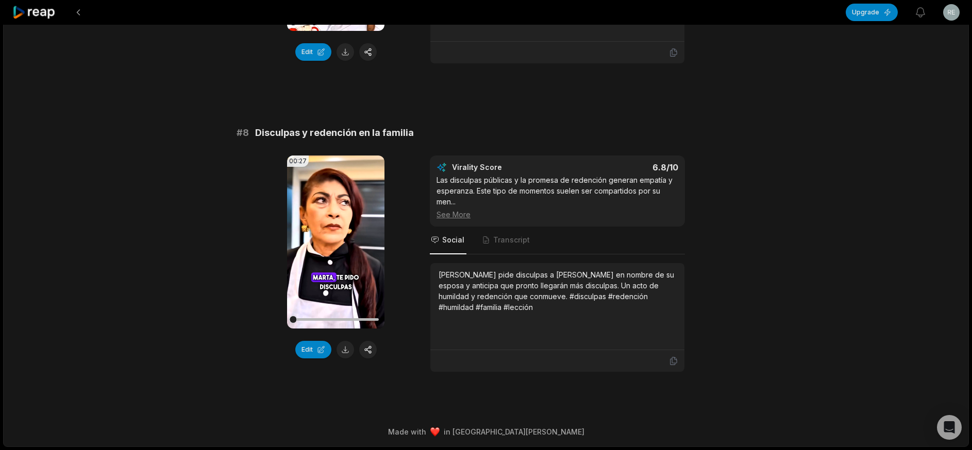
scroll to position [2129, 0]
click at [343, 347] on button at bounding box center [345, 351] width 18 height 18
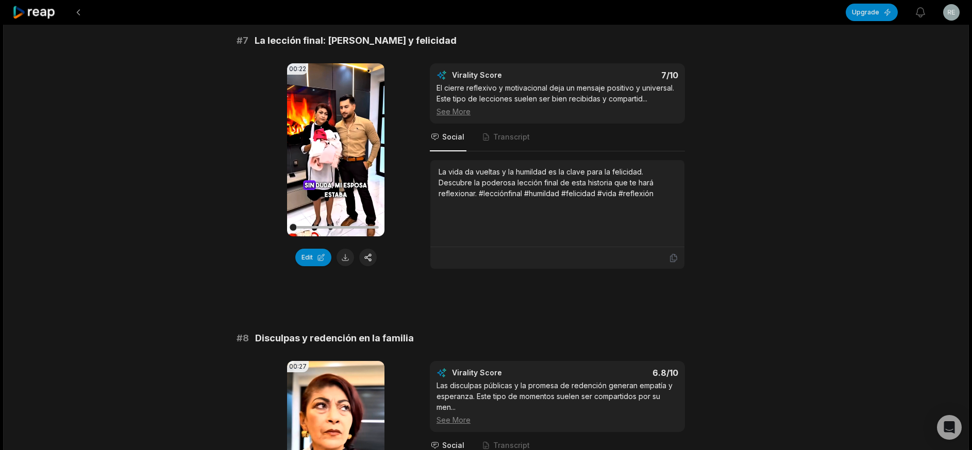
scroll to position [1923, 0]
click at [343, 252] on button at bounding box center [345, 259] width 18 height 18
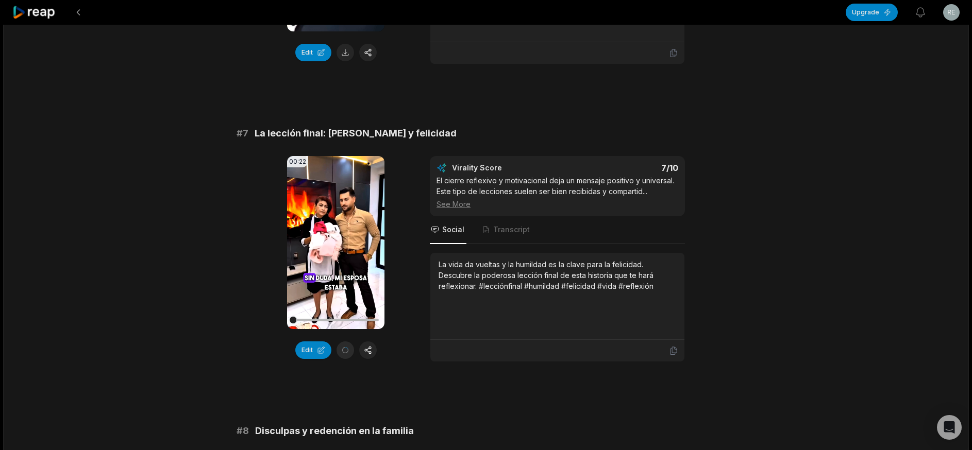
scroll to position [1717, 0]
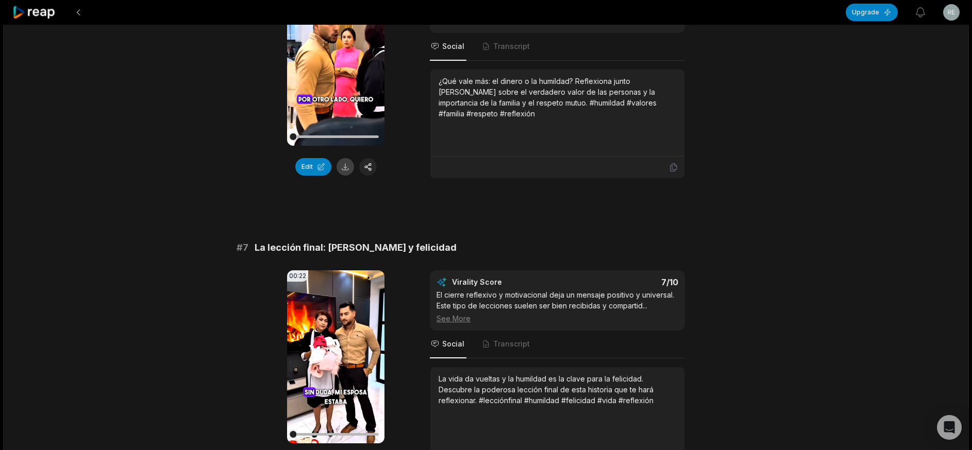
click at [348, 158] on button at bounding box center [345, 167] width 18 height 18
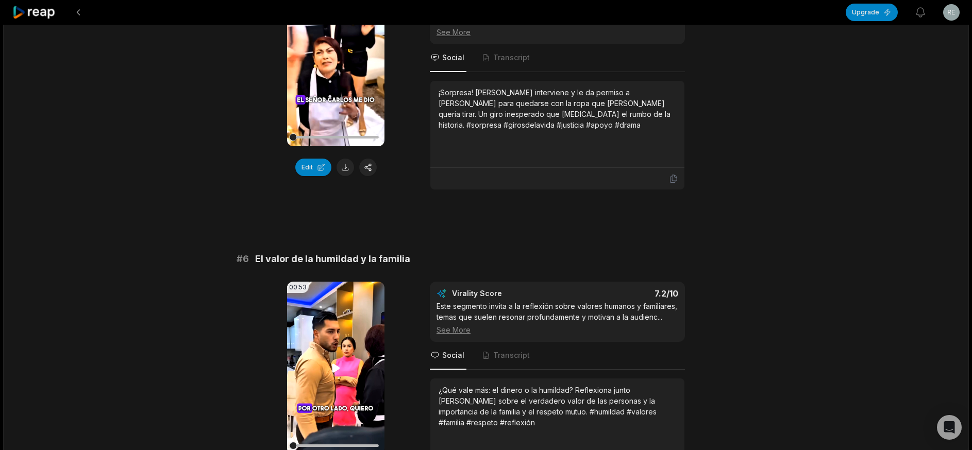
scroll to position [1305, 0]
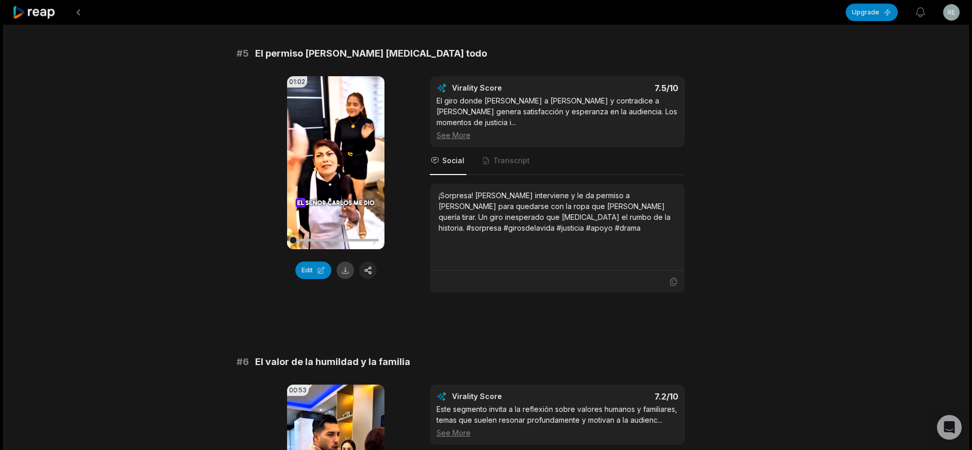
click at [342, 265] on button at bounding box center [345, 271] width 18 height 18
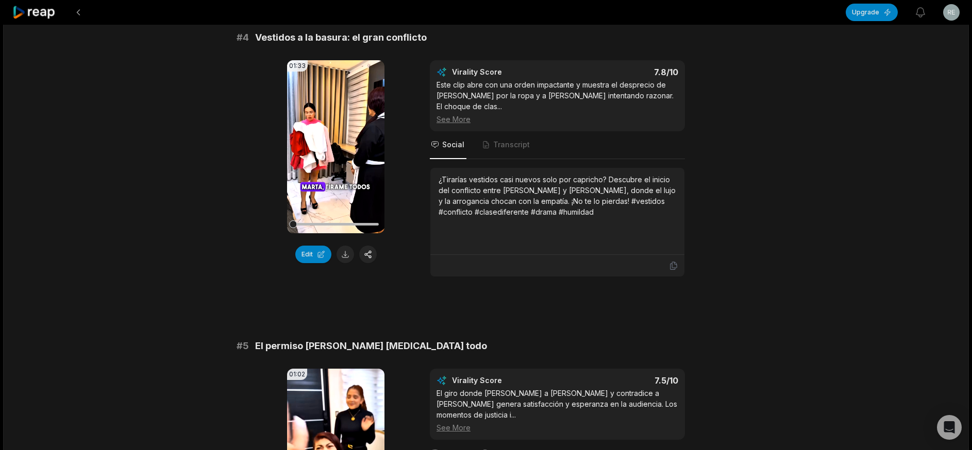
scroll to position [995, 0]
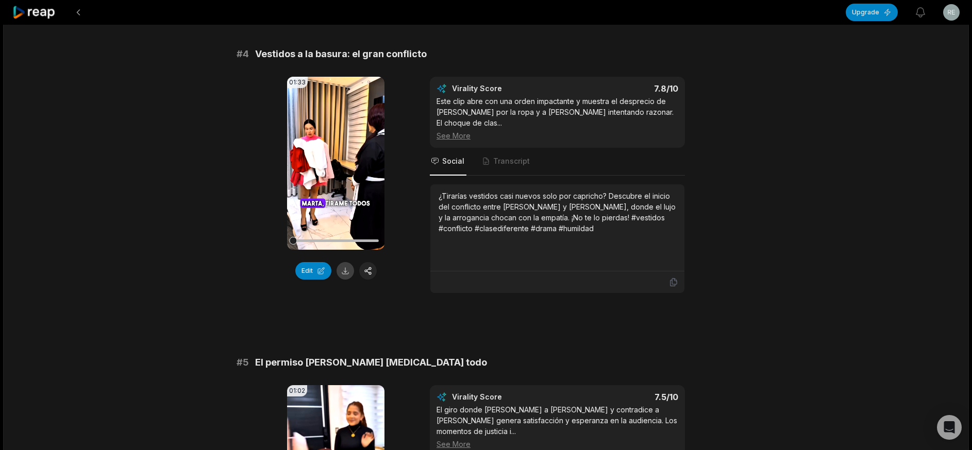
click at [349, 270] on button at bounding box center [345, 271] width 18 height 18
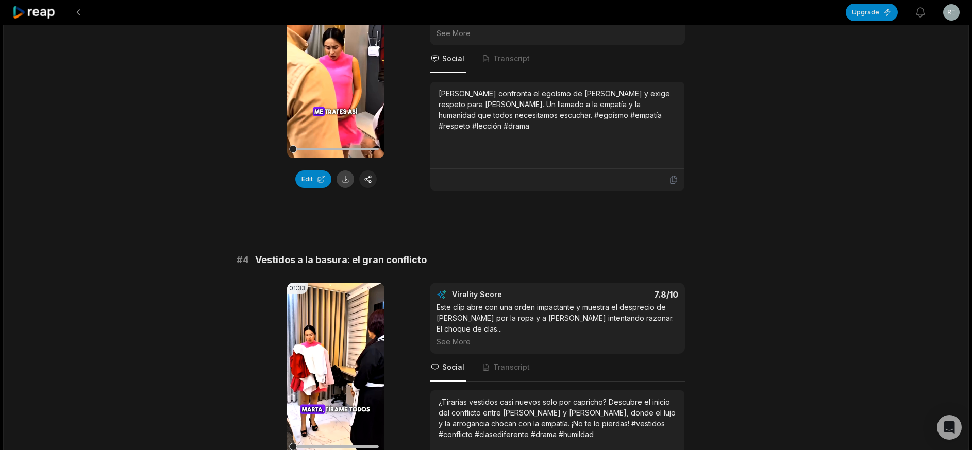
click at [348, 177] on button at bounding box center [345, 180] width 18 height 18
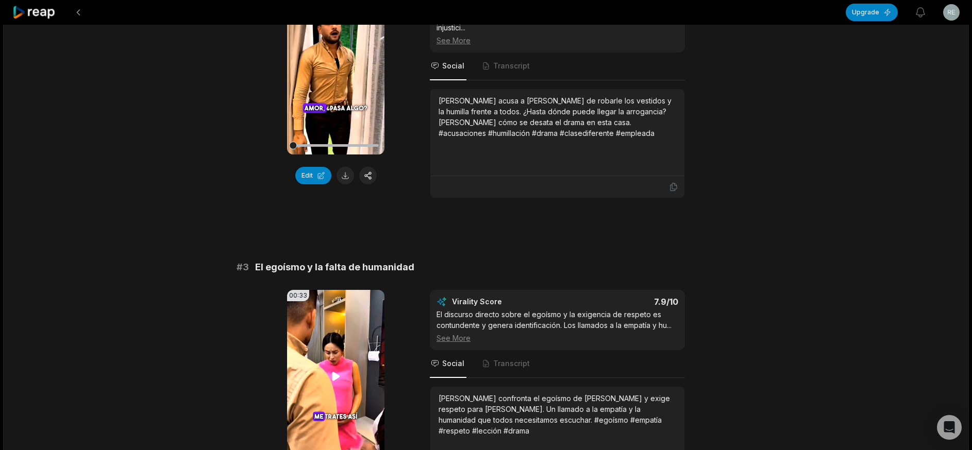
scroll to position [480, 0]
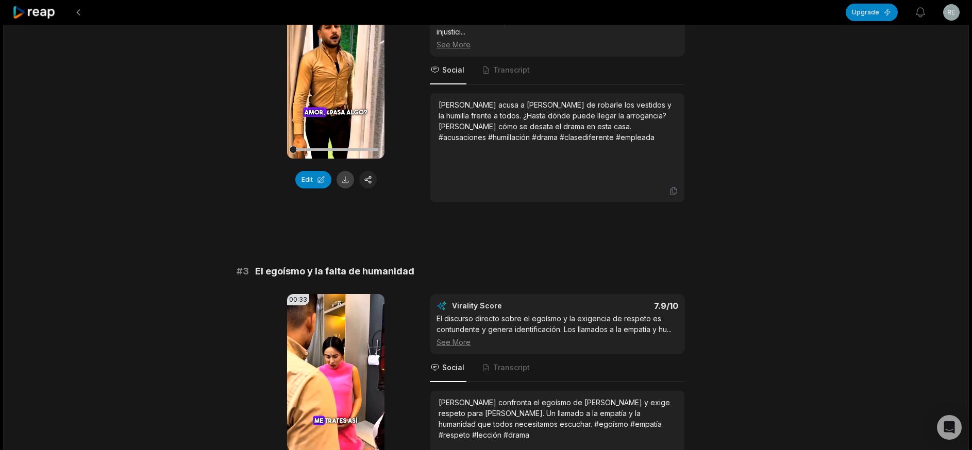
click at [349, 176] on button at bounding box center [345, 180] width 18 height 18
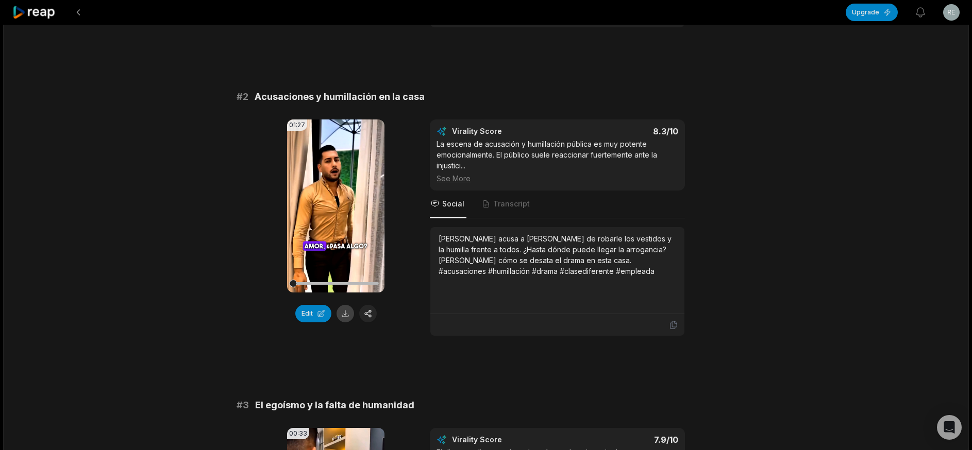
scroll to position [171, 0]
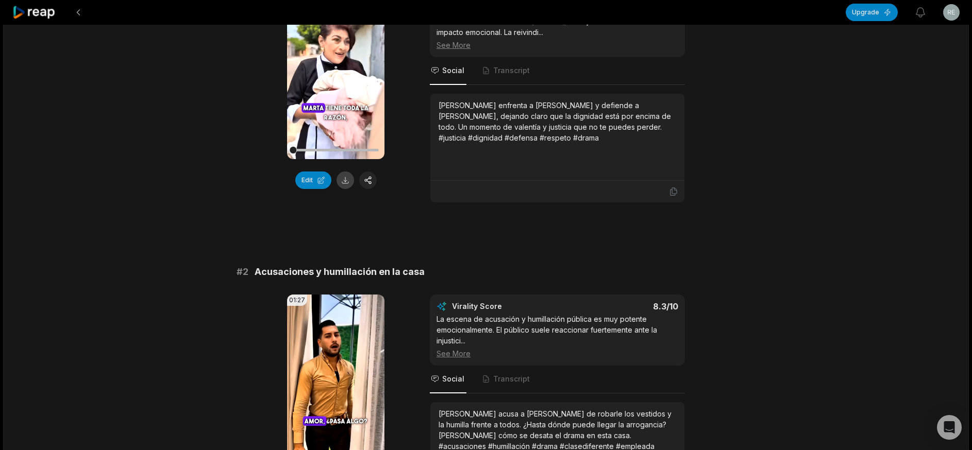
click at [348, 187] on button at bounding box center [345, 181] width 18 height 18
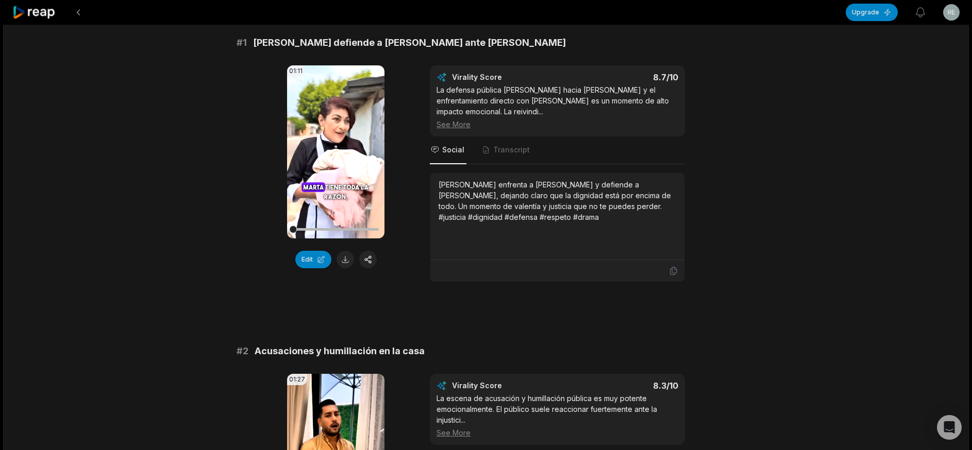
scroll to position [0, 0]
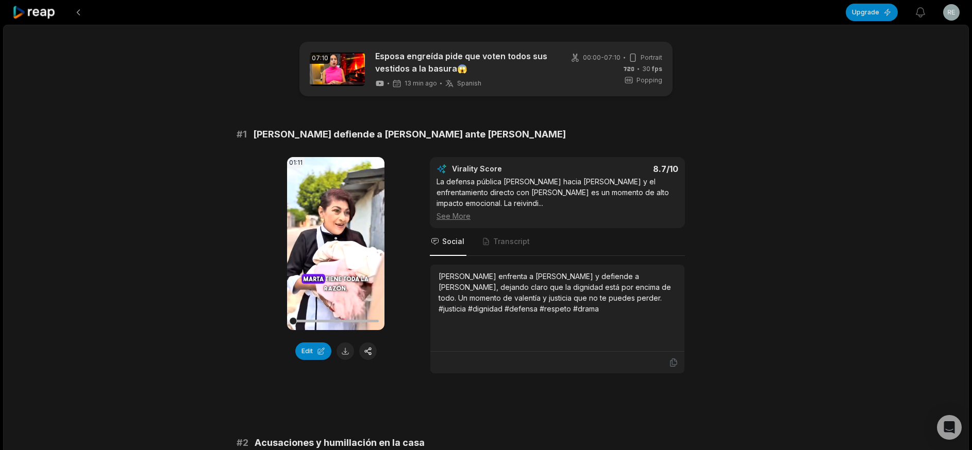
click at [26, 21] on div at bounding box center [34, 12] width 44 height 25
click at [33, 18] on icon at bounding box center [34, 13] width 44 height 14
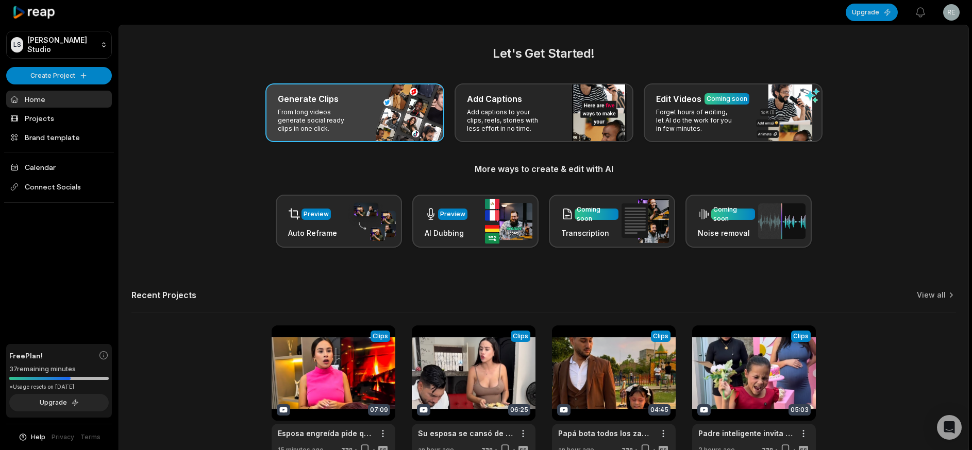
click at [368, 116] on div "Generate Clips From long videos generate social ready clips in one click." at bounding box center [354, 112] width 179 height 59
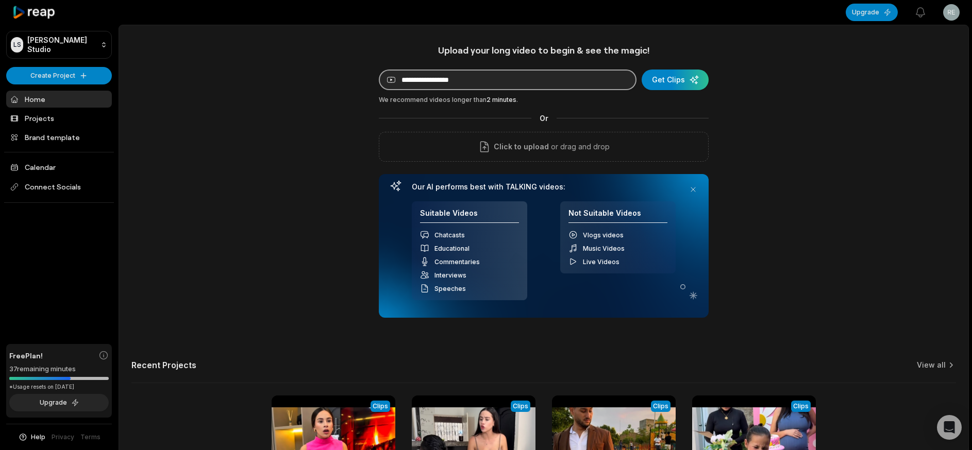
click at [544, 80] on input at bounding box center [508, 80] width 258 height 21
paste input "**********"
type input "**********"
click at [665, 82] on div "submit" at bounding box center [674, 80] width 67 height 21
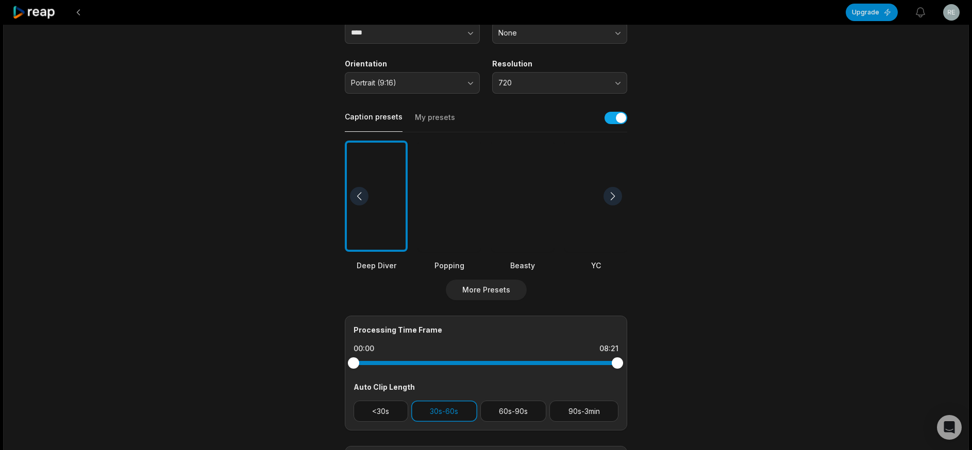
scroll to position [301, 0]
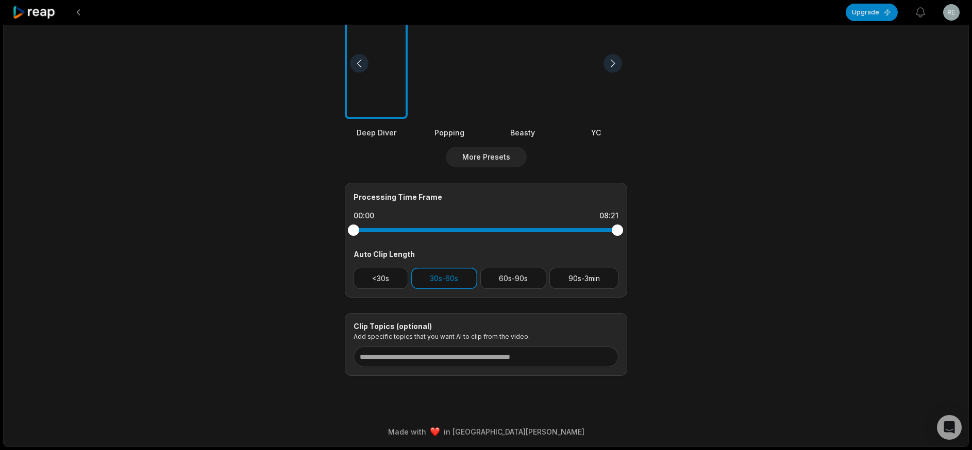
click at [422, 47] on div at bounding box center [449, 64] width 63 height 112
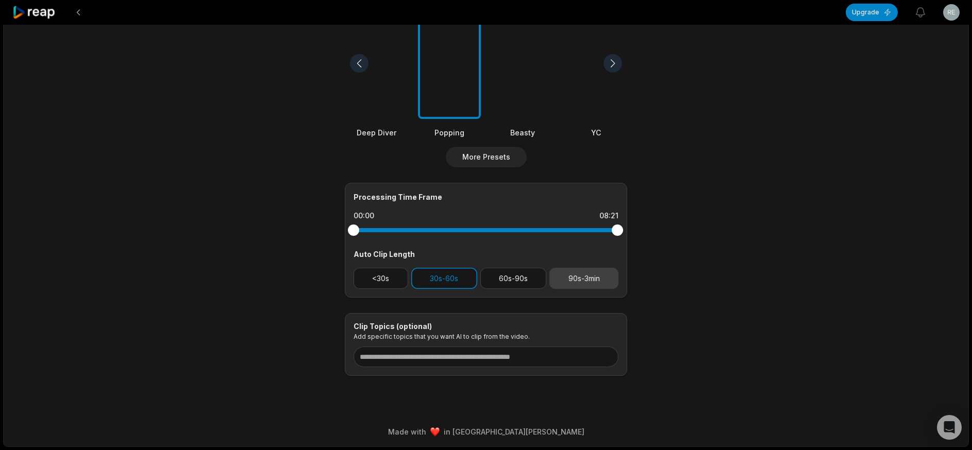
click at [587, 284] on button "90s-3min" at bounding box center [583, 278] width 69 height 21
click at [439, 279] on button "30s-60s" at bounding box center [444, 278] width 66 height 21
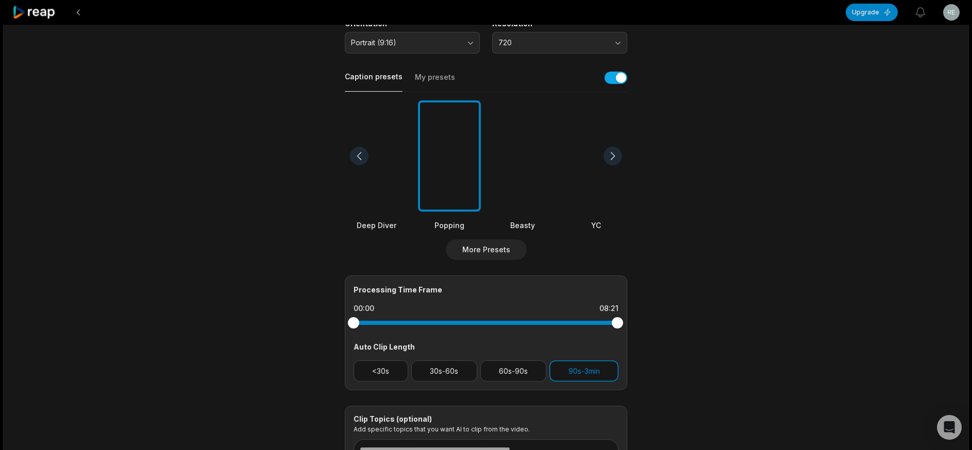
scroll to position [0, 0]
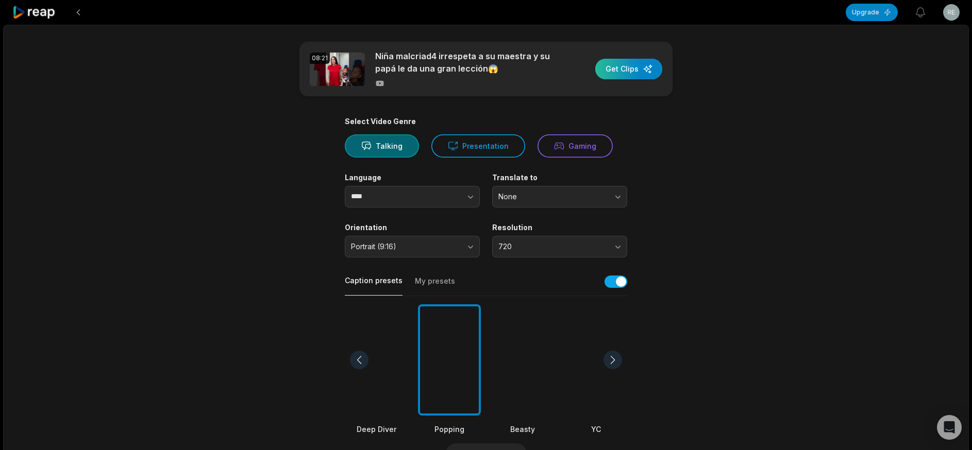
click at [637, 71] on div "button" at bounding box center [628, 69] width 67 height 21
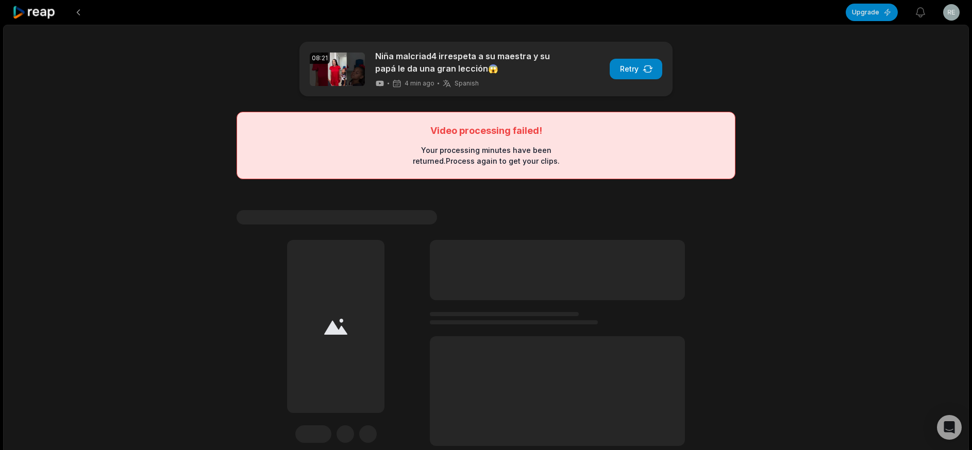
click at [26, 13] on icon at bounding box center [34, 13] width 44 height 14
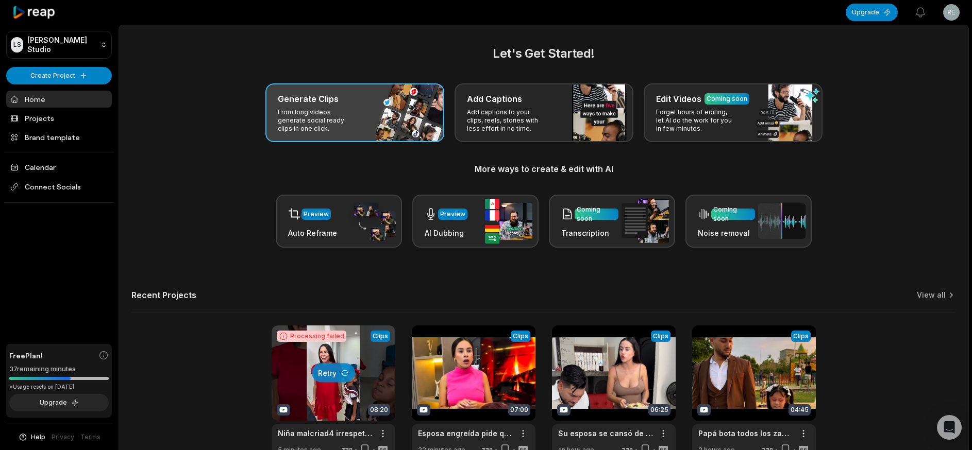
click at [343, 120] on p "From long videos generate social ready clips in one click." at bounding box center [318, 120] width 80 height 25
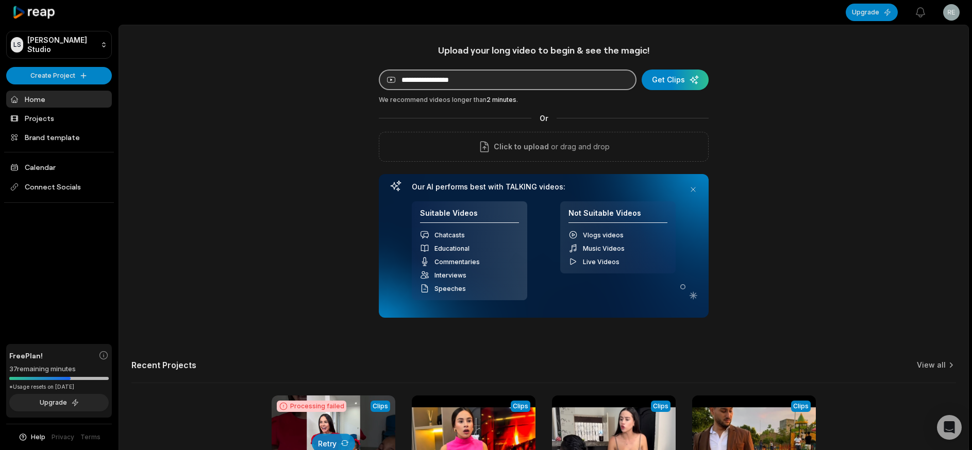
click at [397, 81] on input at bounding box center [508, 80] width 258 height 21
paste input "**********"
type input "**********"
click at [675, 82] on div "submit" at bounding box center [674, 80] width 67 height 21
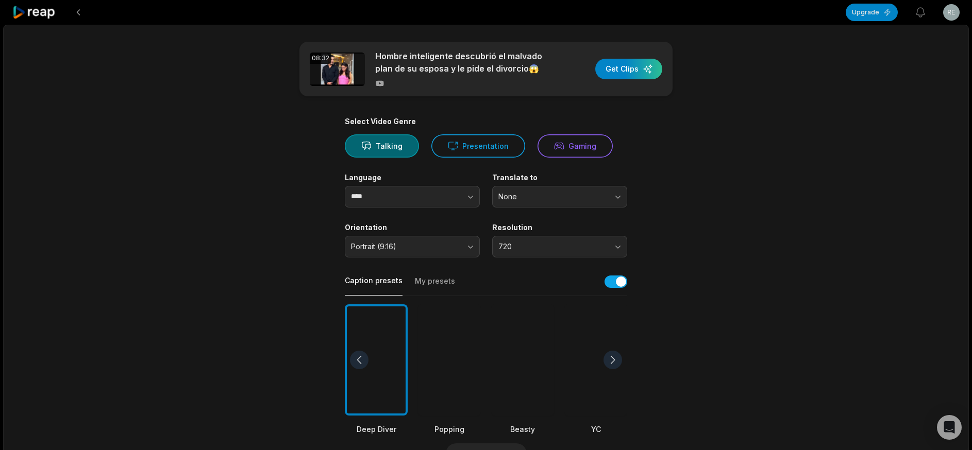
click at [435, 352] on div at bounding box center [449, 360] width 63 height 112
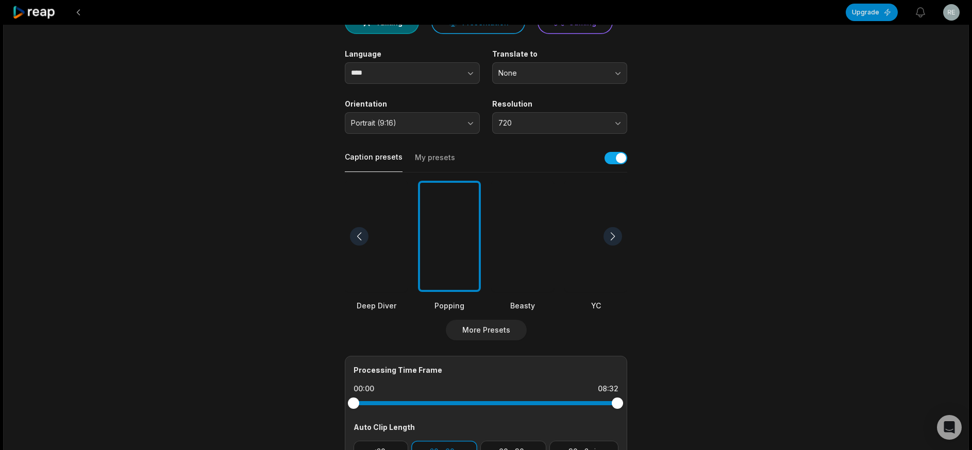
scroll to position [301, 0]
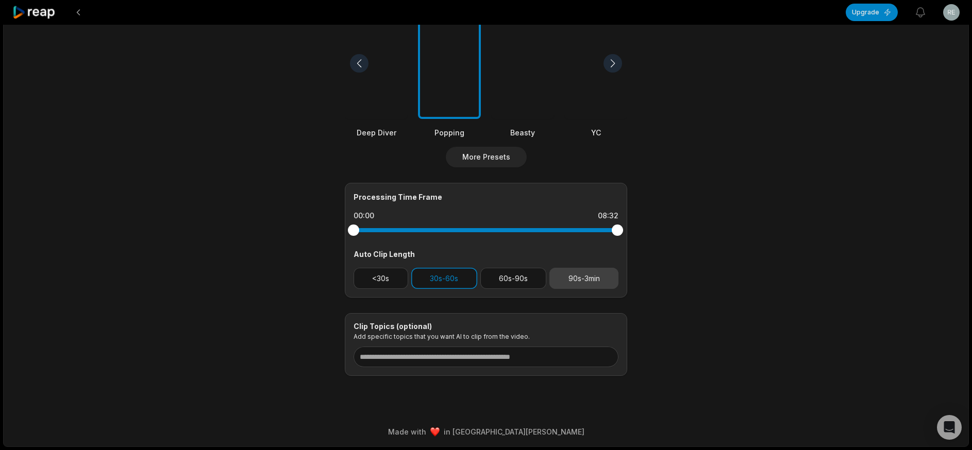
click at [590, 270] on button "90s-3min" at bounding box center [583, 278] width 69 height 21
click at [445, 274] on button "30s-60s" at bounding box center [444, 278] width 66 height 21
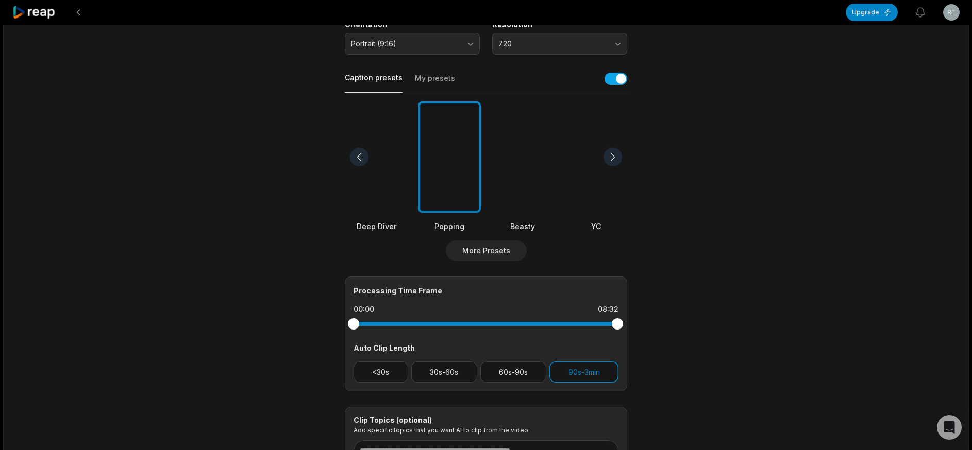
scroll to position [0, 0]
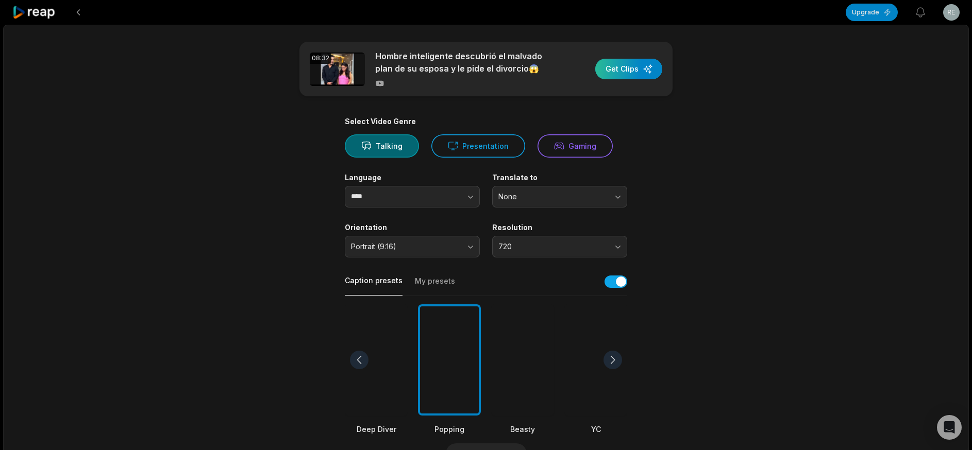
click at [615, 67] on div "button" at bounding box center [628, 69] width 67 height 21
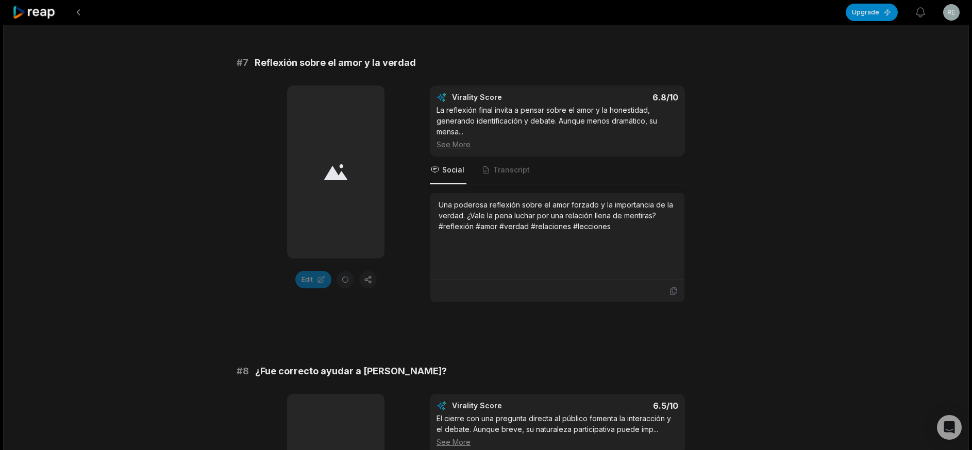
scroll to position [2203, 0]
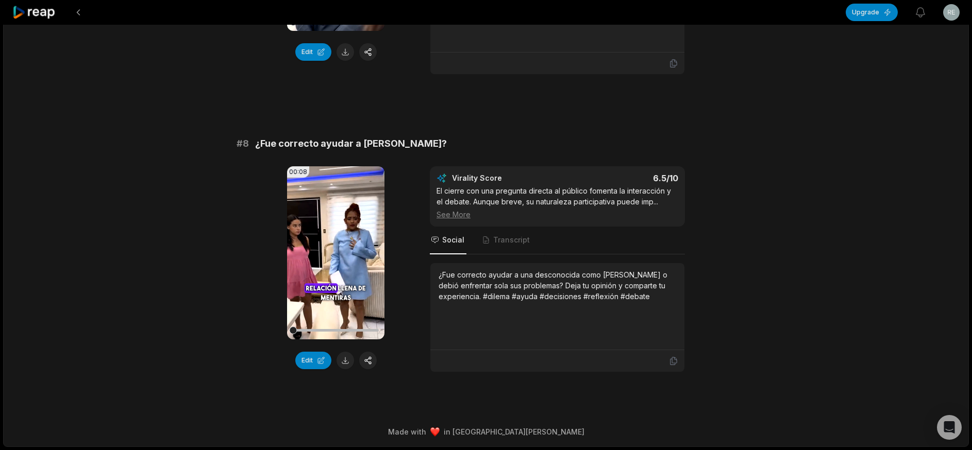
scroll to position [2119, 0]
